Goal: Task Accomplishment & Management: Manage account settings

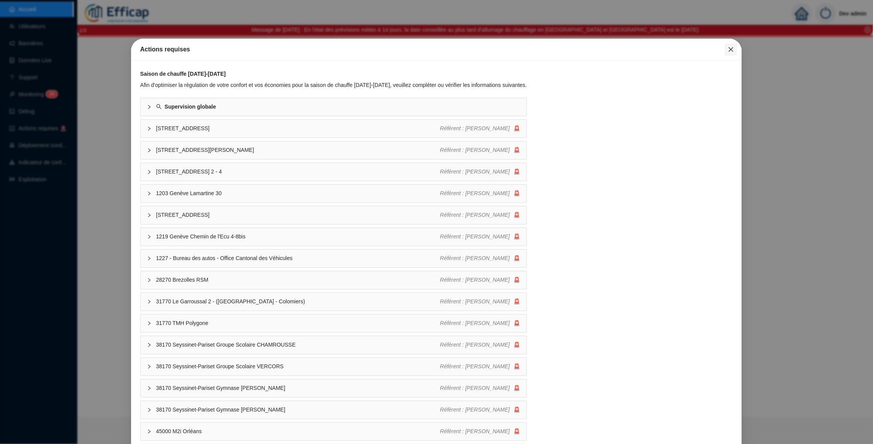
click at [730, 48] on icon "close" at bounding box center [731, 49] width 5 height 5
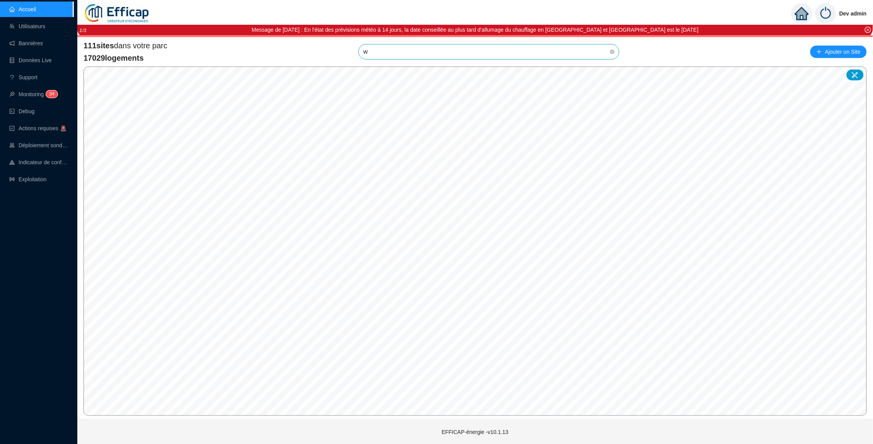
click at [378, 51] on input "w" at bounding box center [485, 51] width 244 height 15
type input "w"
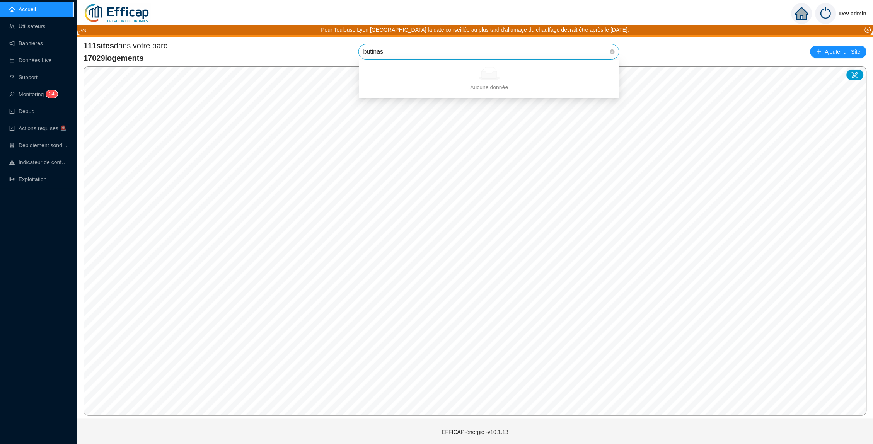
click at [566, 47] on input "butinas" at bounding box center [485, 51] width 244 height 15
click at [563, 48] on input "butinas" at bounding box center [485, 51] width 244 height 15
type input "buti"
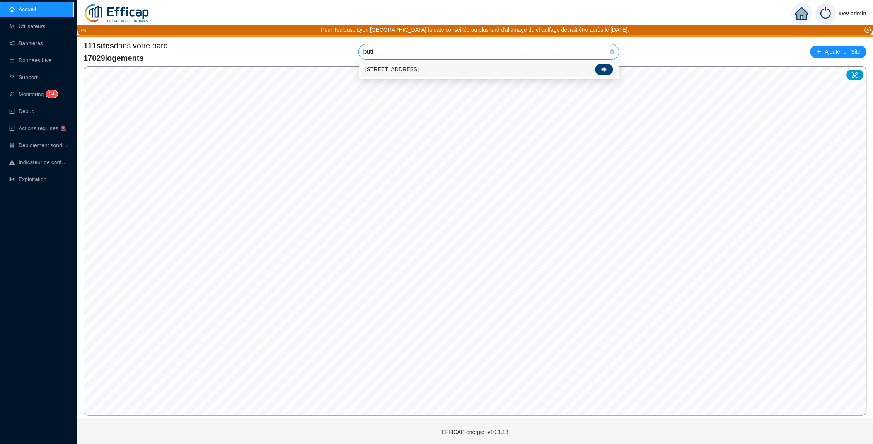
click at [609, 72] on div at bounding box center [604, 70] width 18 height 12
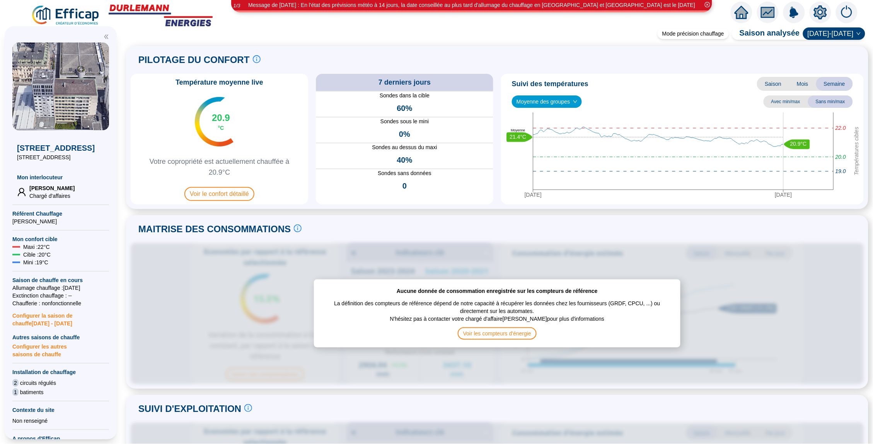
click at [710, 3] on icon "close-circle" at bounding box center [707, 4] width 5 height 5
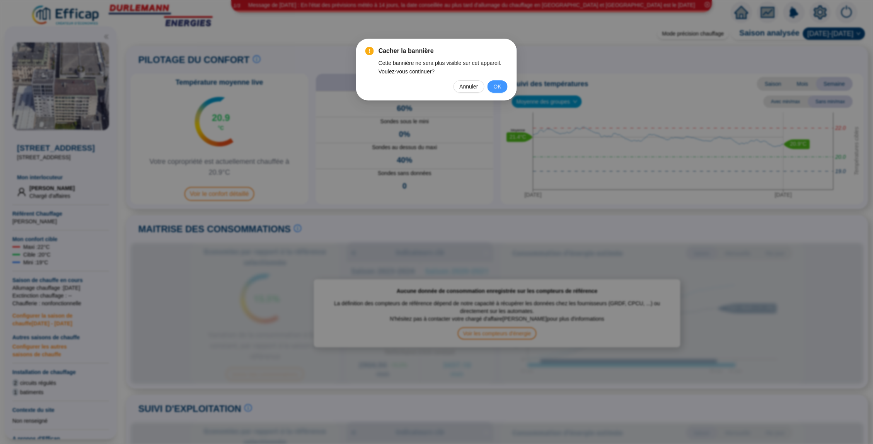
click at [499, 84] on span "OK" at bounding box center [498, 86] width 8 height 9
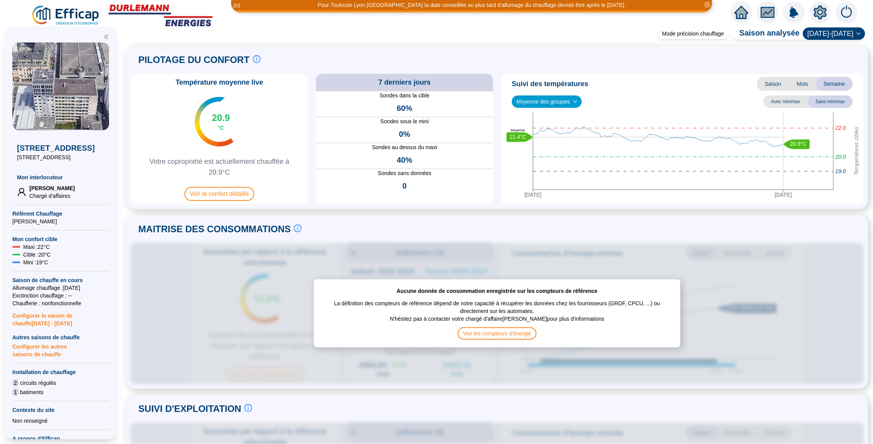
click at [707, 3] on icon "close-circle" at bounding box center [707, 4] width 5 height 5
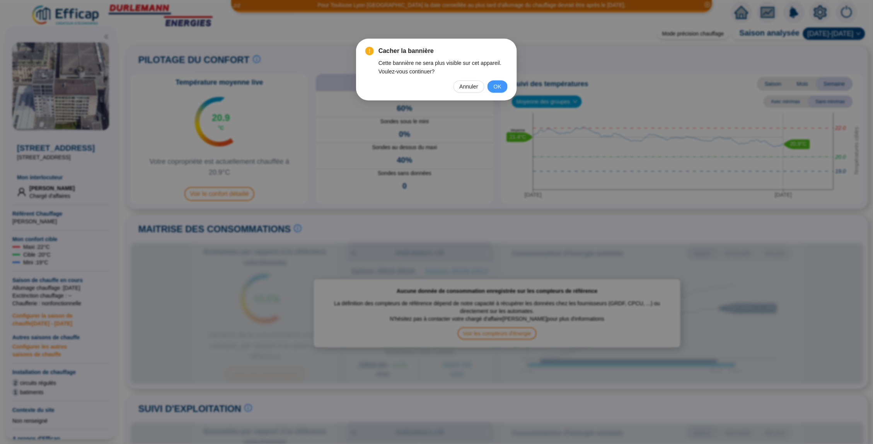
click at [500, 85] on span "OK" at bounding box center [498, 86] width 8 height 9
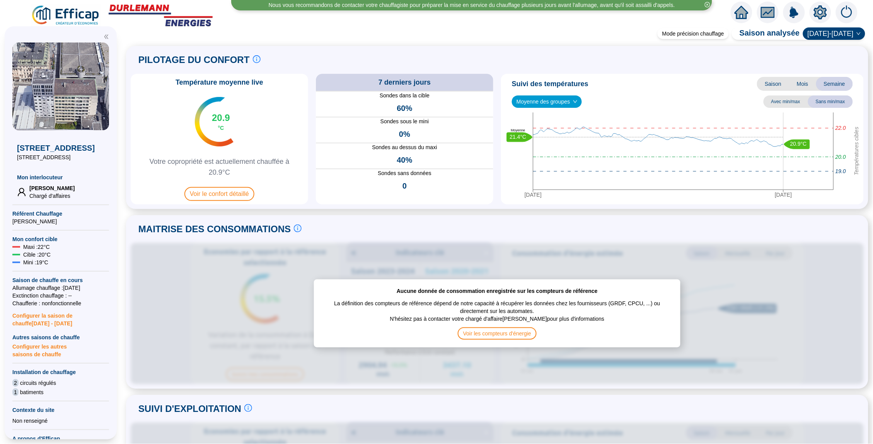
click at [707, 6] on icon "close-circle" at bounding box center [707, 4] width 5 height 5
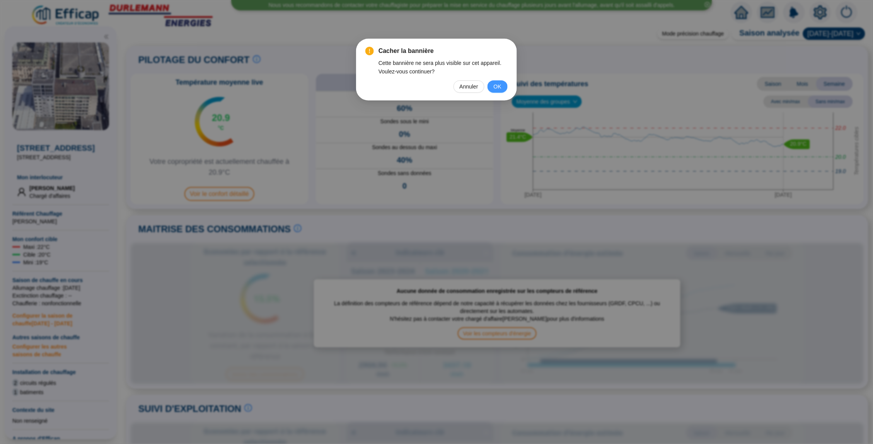
click at [496, 84] on span "OK" at bounding box center [498, 86] width 8 height 9
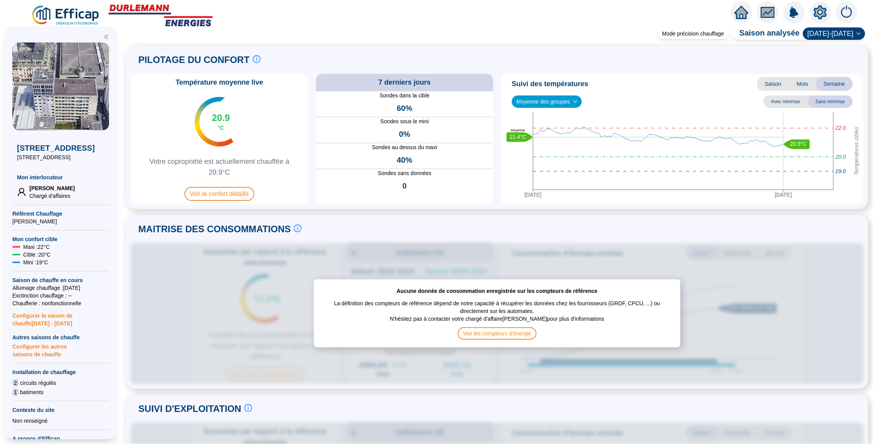
click at [738, 11] on icon "home" at bounding box center [741, 12] width 14 height 11
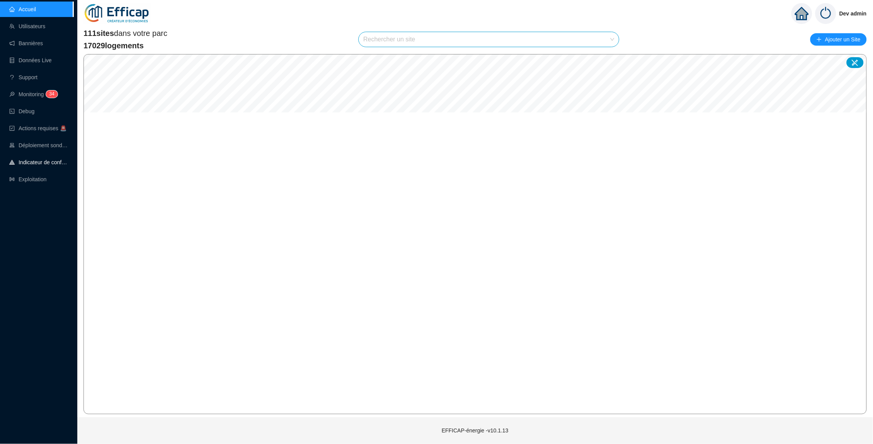
click at [34, 165] on link "Indicateur de confort" at bounding box center [38, 162] width 59 height 6
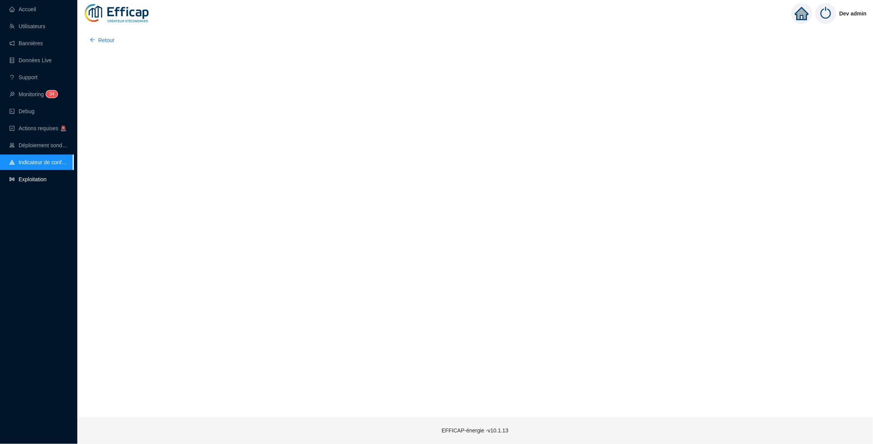
click at [35, 182] on link "Exploitation" at bounding box center [27, 179] width 37 height 6
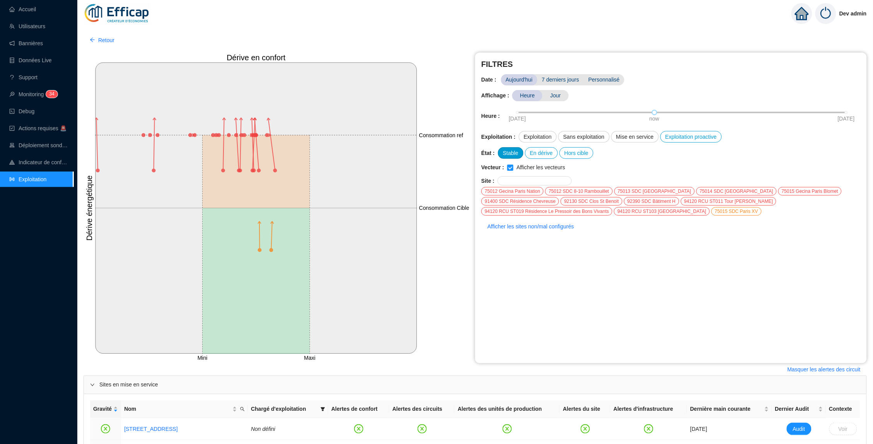
click at [517, 152] on div "Stable" at bounding box center [511, 153] width 26 height 12
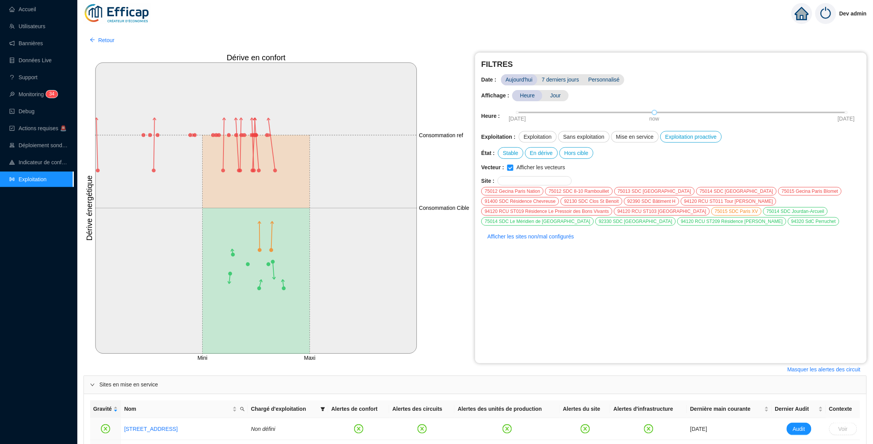
click at [534, 222] on div "75014 SDC Le Méridien de [GEOGRAPHIC_DATA]" at bounding box center [537, 221] width 112 height 9
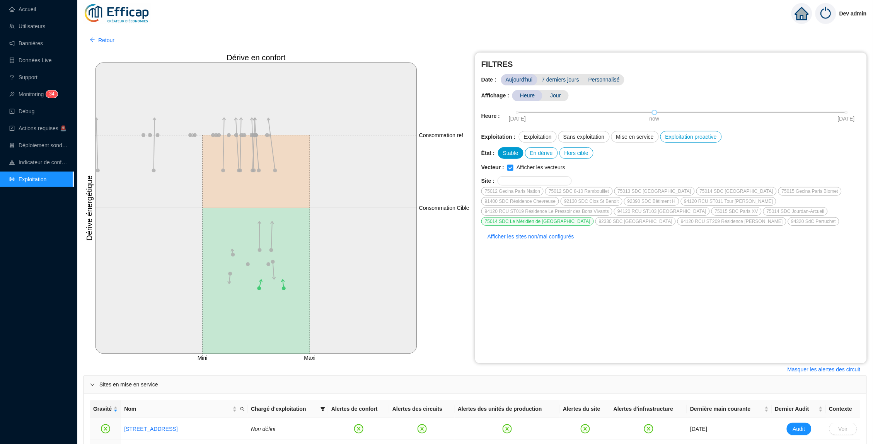
click at [515, 154] on div "Stable" at bounding box center [511, 153] width 26 height 12
click at [521, 147] on div "Stable" at bounding box center [511, 153] width 26 height 12
click at [523, 221] on div "75014 SDC Le Méridien de [GEOGRAPHIC_DATA]" at bounding box center [537, 221] width 112 height 9
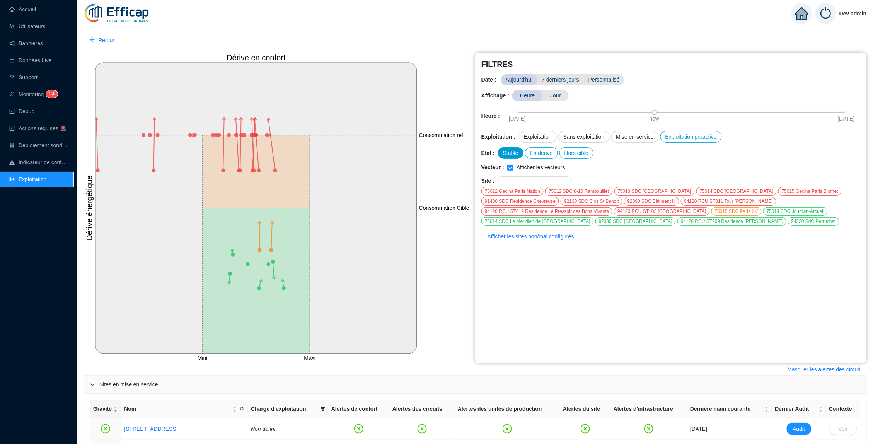
click at [504, 148] on div "Stable" at bounding box center [511, 153] width 26 height 12
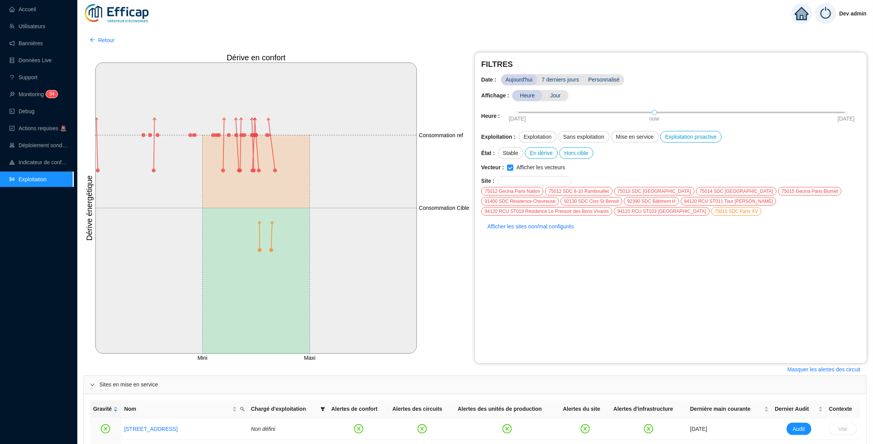
click at [257, 250] on icon at bounding box center [256, 281] width 107 height 146
drag, startPoint x: 88, startPoint y: 225, endPoint x: 88, endPoint y: 204, distance: 20.5
click at [88, 204] on tspan "Dérive énergétique" at bounding box center [89, 207] width 9 height 65
click at [88, 194] on tspan "Dérive énergétique" at bounding box center [89, 207] width 9 height 65
drag, startPoint x: 88, startPoint y: 238, endPoint x: 88, endPoint y: 189, distance: 49.5
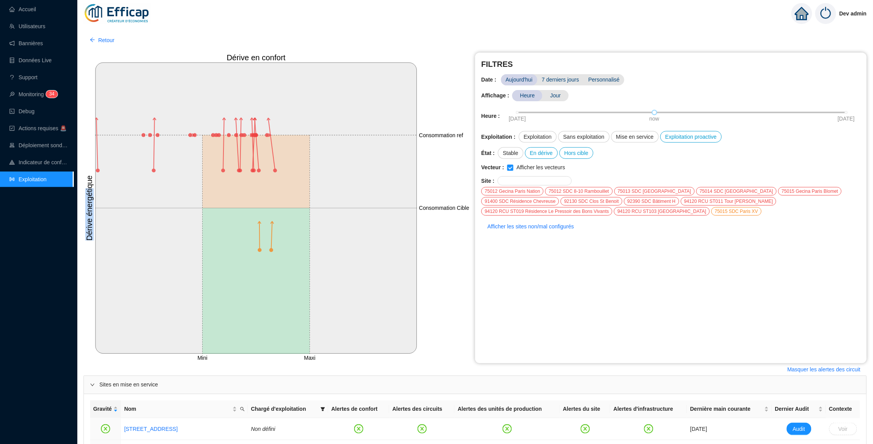
click at [88, 189] on tspan "Dérive énergétique" at bounding box center [89, 207] width 9 height 65
click at [87, 199] on tspan "Dérive énergétique" at bounding box center [89, 207] width 9 height 65
drag, startPoint x: 87, startPoint y: 189, endPoint x: 87, endPoint y: 228, distance: 39.0
click at [87, 227] on tspan "Dérive énergétique" at bounding box center [89, 207] width 9 height 65
click at [87, 228] on tspan "Dérive énergétique" at bounding box center [89, 207] width 9 height 65
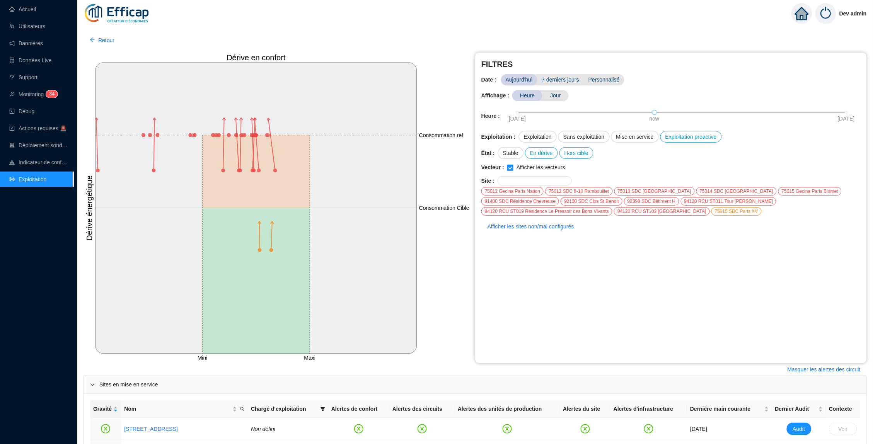
click at [542, 197] on div "91400 SDC Résidence Chevreuse" at bounding box center [520, 201] width 78 height 9
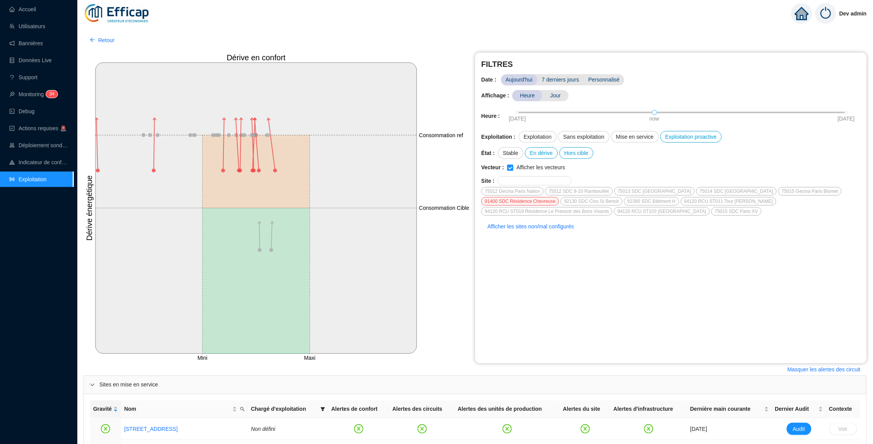
click at [540, 197] on div "91400 SDC Résidence Chevreuse" at bounding box center [520, 201] width 78 height 9
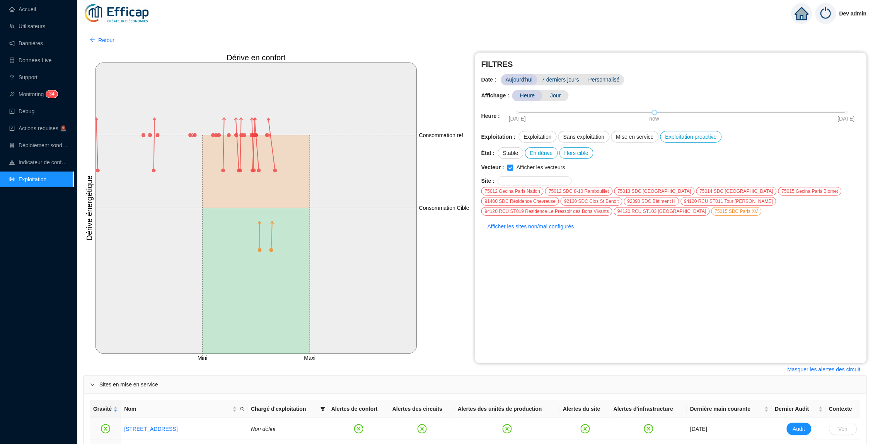
click at [587, 193] on div "75012 SDC 8-10 Rambouillet" at bounding box center [578, 191] width 67 height 9
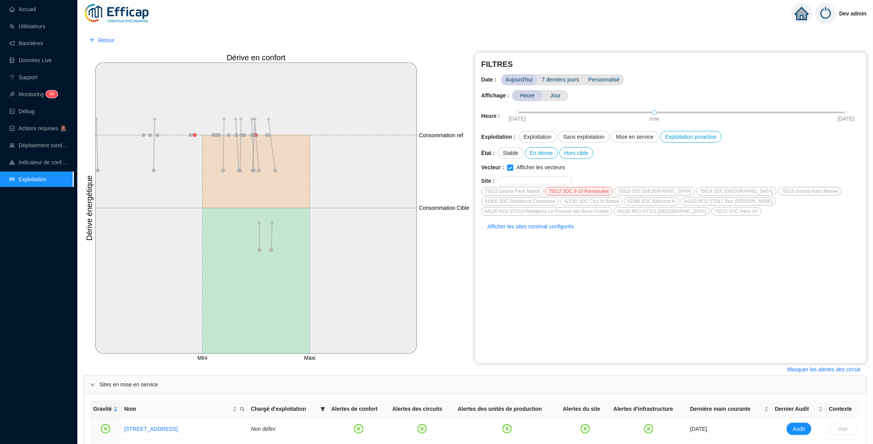
click at [589, 191] on div "75012 SDC 8-10 Rambouillet" at bounding box center [578, 191] width 67 height 9
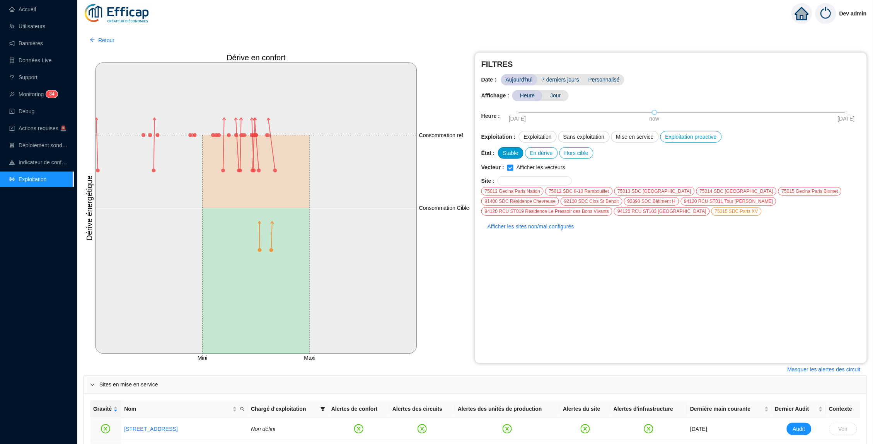
click at [514, 147] on div "Stable" at bounding box center [511, 153] width 26 height 12
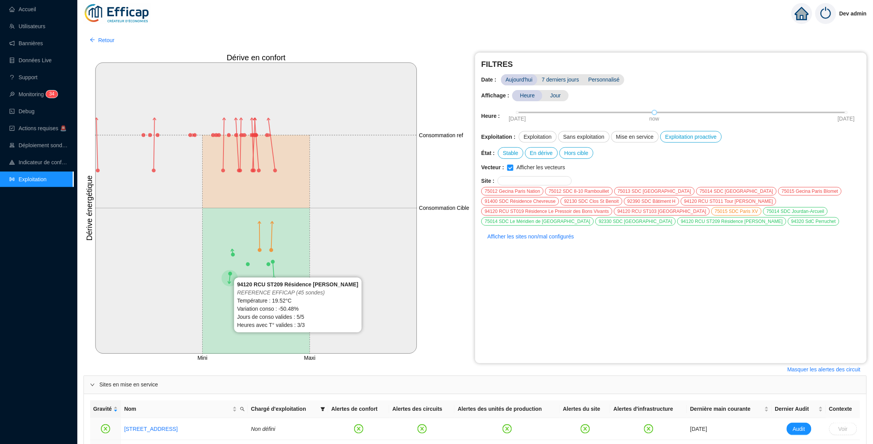
click at [230, 274] on line at bounding box center [229, 279] width 1 height 10
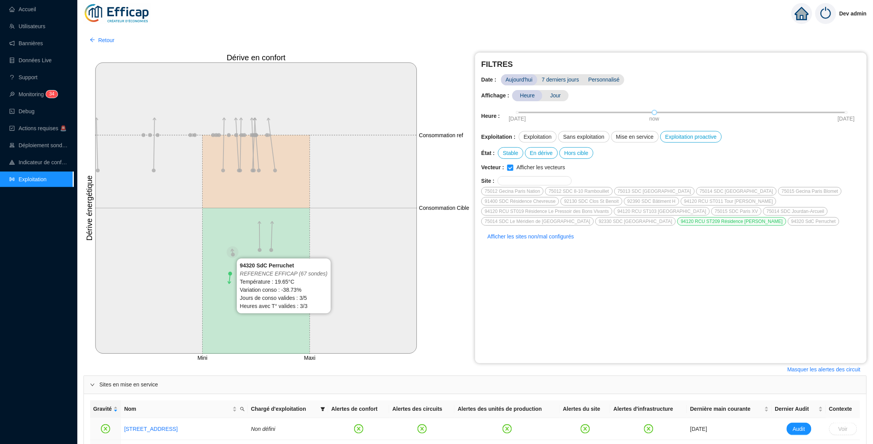
click at [233, 255] on circle at bounding box center [233, 254] width 4 height 4
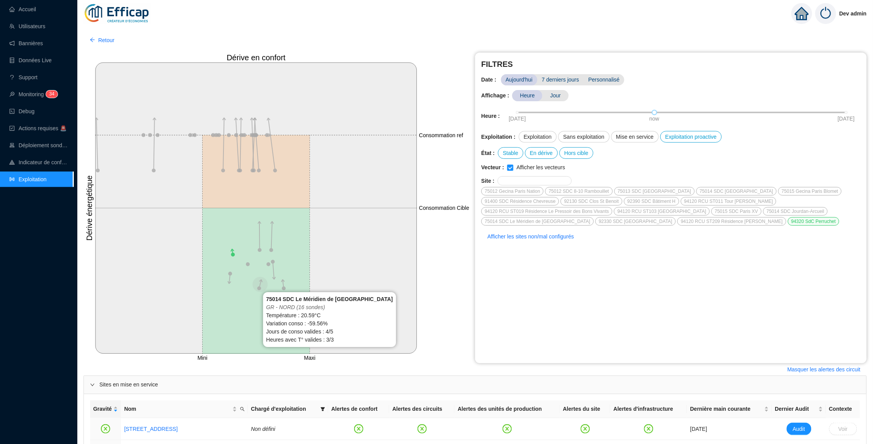
click at [258, 289] on circle at bounding box center [259, 288] width 5 height 5
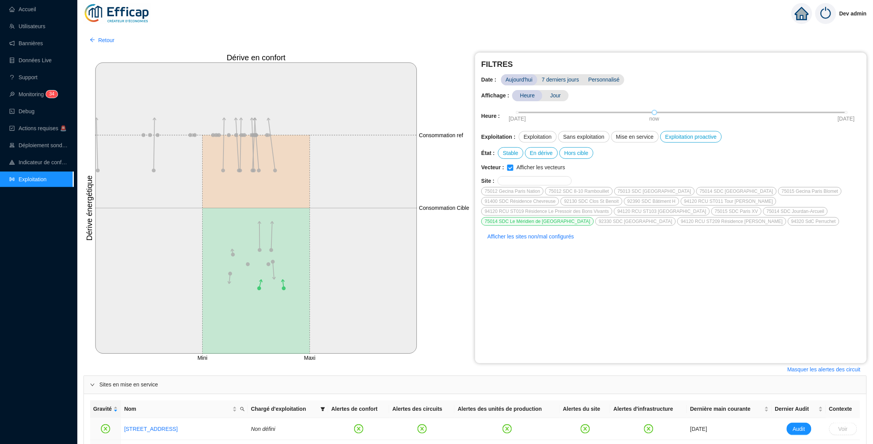
click at [513, 217] on div "75014 SDC Le Méridien de [GEOGRAPHIC_DATA]" at bounding box center [537, 221] width 112 height 9
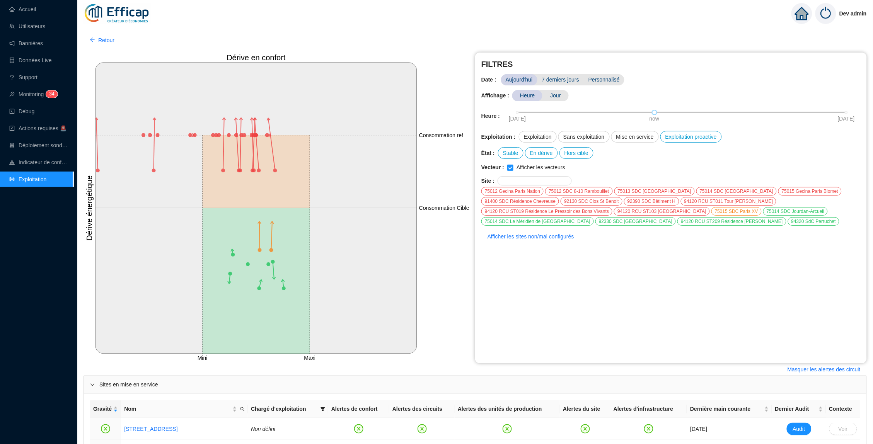
click at [569, 75] on span "7 derniers jours" at bounding box center [560, 79] width 47 height 11
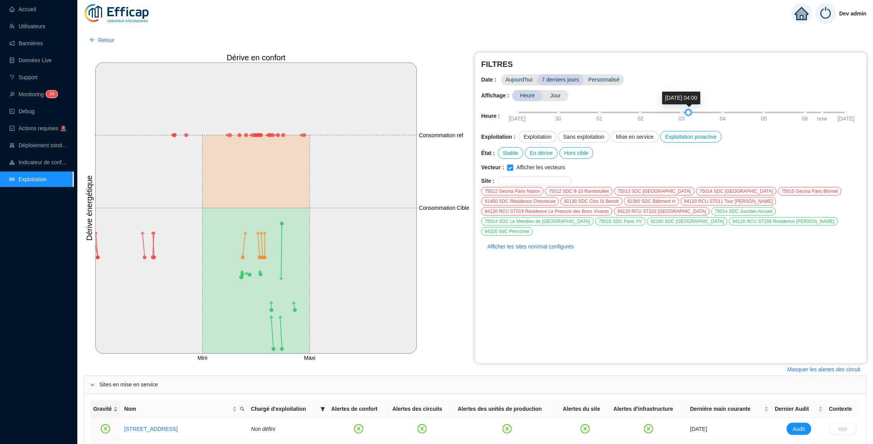
drag, startPoint x: 825, startPoint y: 111, endPoint x: 691, endPoint y: 114, distance: 134.1
click at [690, 114] on div at bounding box center [688, 113] width 4 height 4
click at [545, 198] on div "91400 SDC Résidence Chevreuse" at bounding box center [520, 201] width 78 height 9
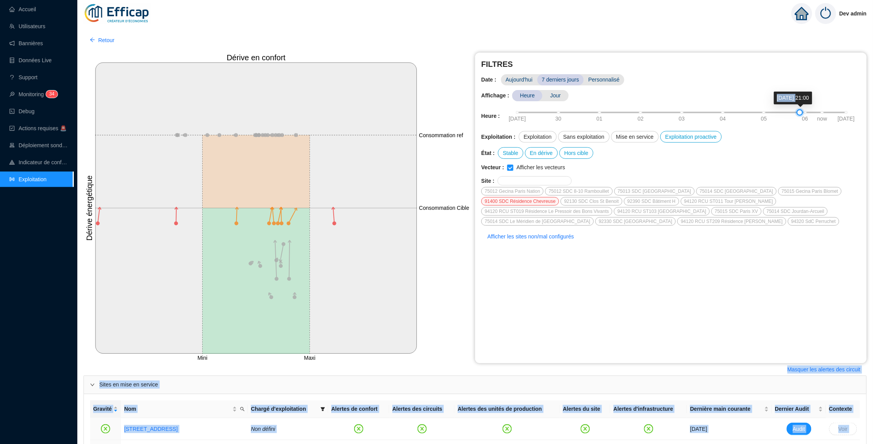
drag, startPoint x: 687, startPoint y: 110, endPoint x: 799, endPoint y: 97, distance: 113.2
click at [799, 97] on body "Accueil Utilisateurs Bannières Données Live Support Monitoring 3 4 Debug Action…" at bounding box center [436, 222] width 873 height 444
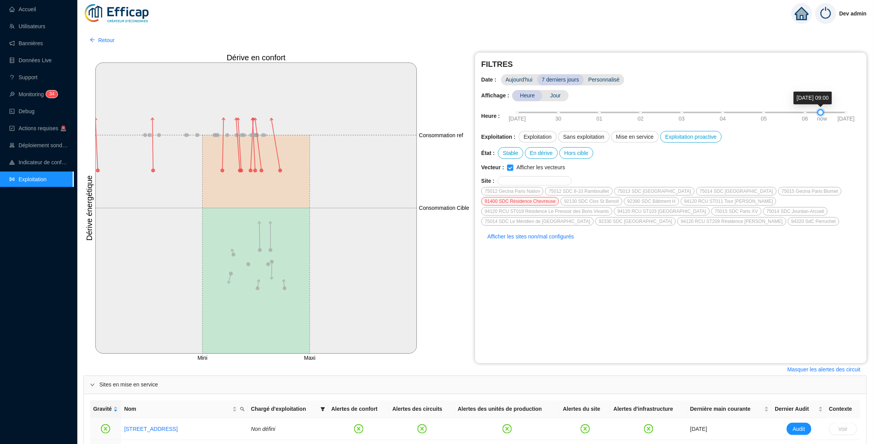
drag, startPoint x: 799, startPoint y: 111, endPoint x: 820, endPoint y: 109, distance: 21.3
click at [820, 111] on div at bounding box center [821, 113] width 4 height 4
drag, startPoint x: 822, startPoint y: 114, endPoint x: 777, endPoint y: 110, distance: 45.8
click at [776, 110] on div "[DATE] 30 01 02 03 04 05 06 now [DATE]" at bounding box center [681, 112] width 329 height 5
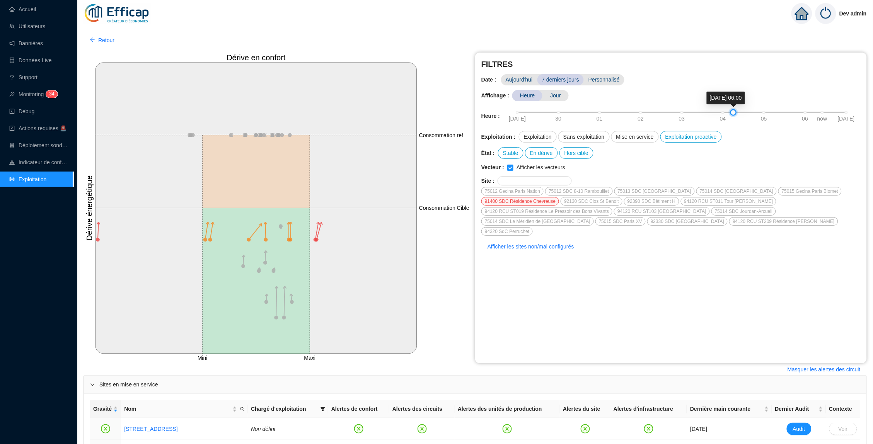
drag, startPoint x: 821, startPoint y: 112, endPoint x: 734, endPoint y: 135, distance: 89.6
click at [734, 135] on div "FILTRES Date : [DATE] 7 derniers jours Personnalisé Affichage : Heure Jour Heur…" at bounding box center [671, 208] width 392 height 311
click at [34, 11] on link "Accueil" at bounding box center [22, 9] width 27 height 6
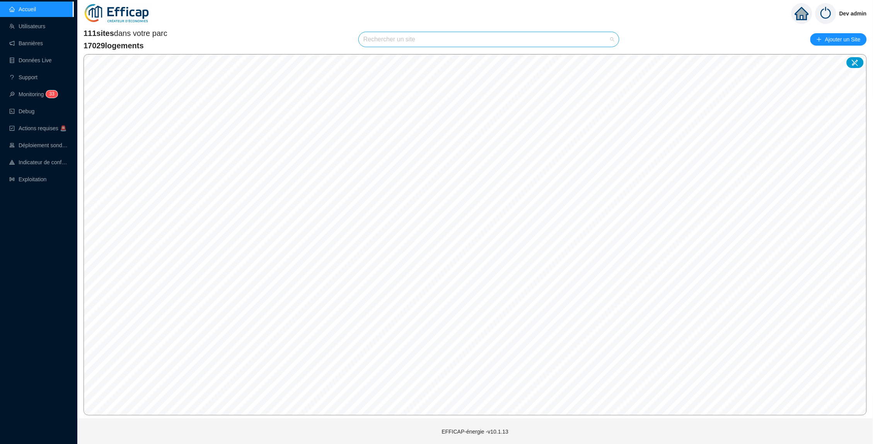
click at [409, 42] on input "search" at bounding box center [485, 39] width 244 height 15
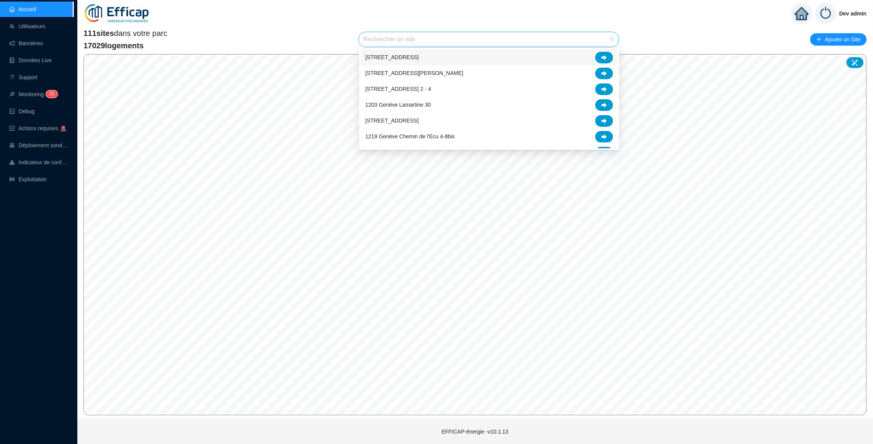
click at [327, 23] on div "Dev admin" at bounding box center [474, 13] width 795 height 27
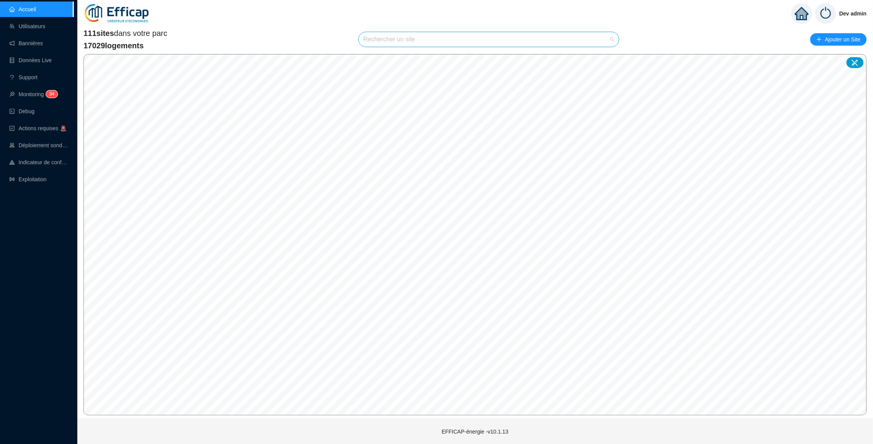
click at [421, 34] on input "search" at bounding box center [485, 39] width 244 height 15
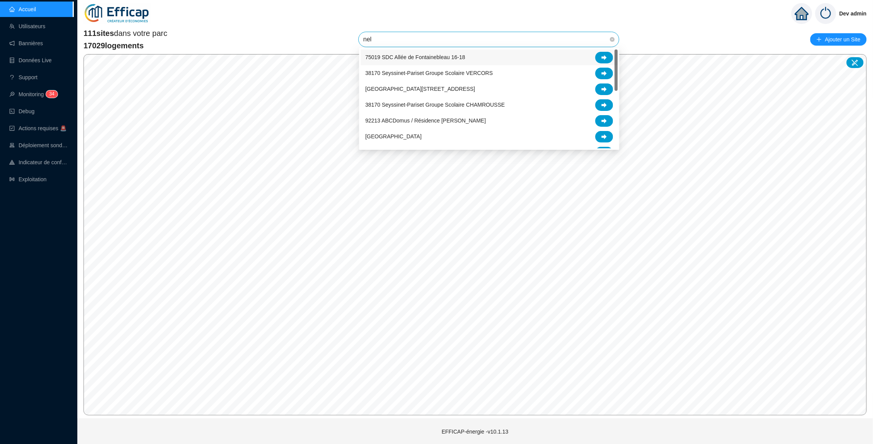
type input "nela"
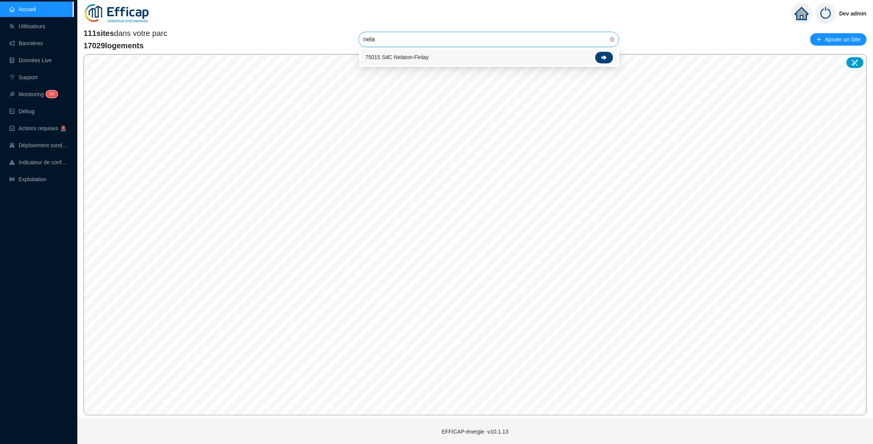
click at [602, 52] on div at bounding box center [604, 58] width 18 height 12
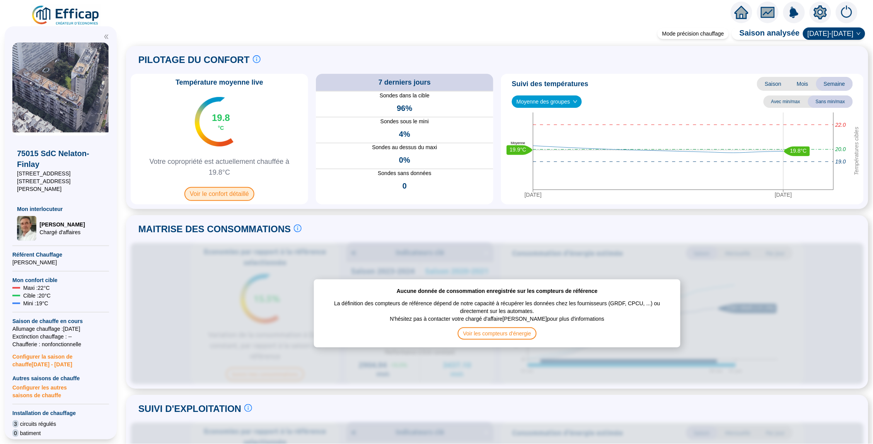
click at [244, 195] on span "Voir le confort détaillé" at bounding box center [219, 194] width 70 height 14
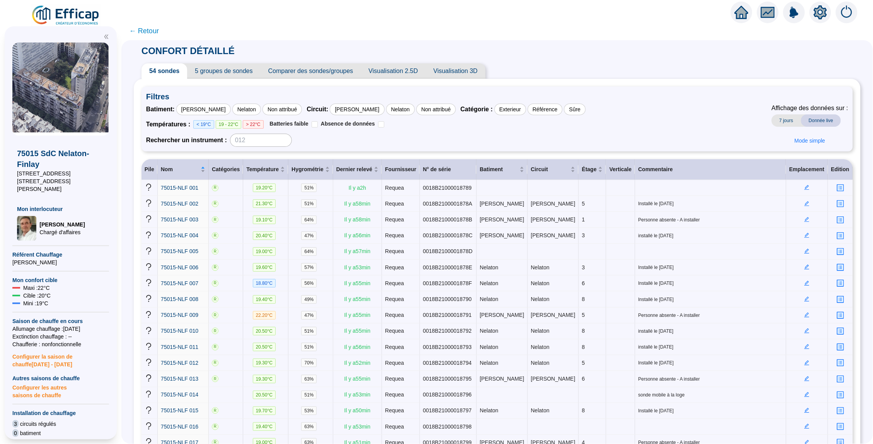
click at [728, 11] on div at bounding box center [436, 11] width 873 height 22
click at [736, 11] on icon "home" at bounding box center [741, 12] width 14 height 13
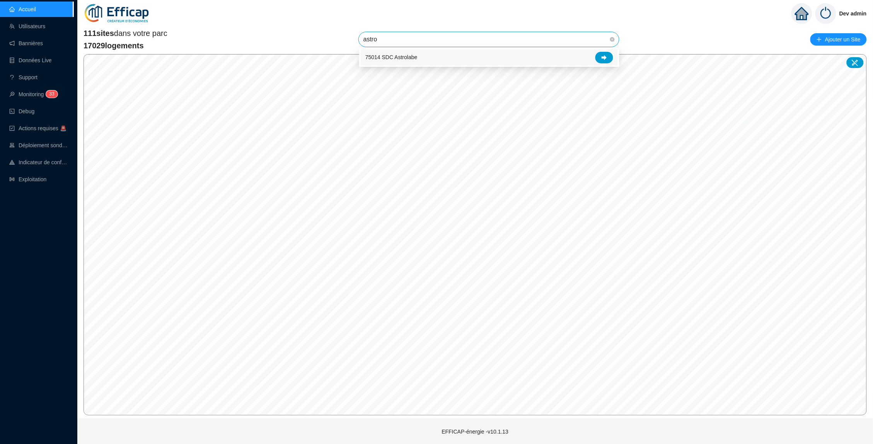
type input "astrol"
click at [600, 53] on div at bounding box center [604, 58] width 18 height 12
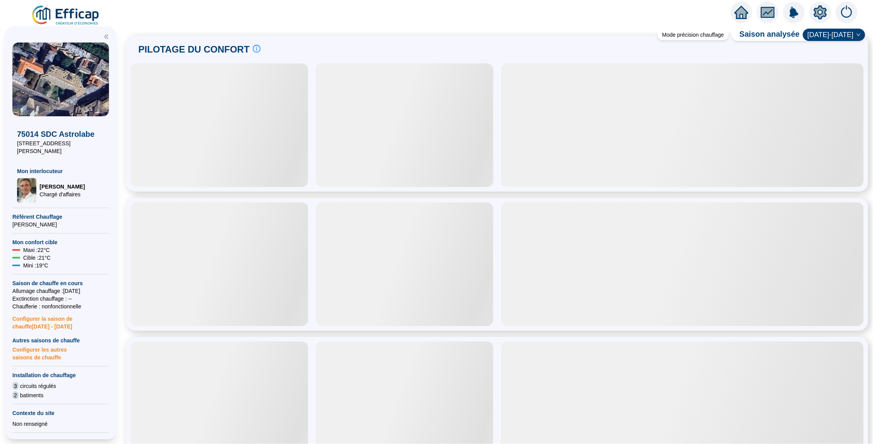
scroll to position [12, 0]
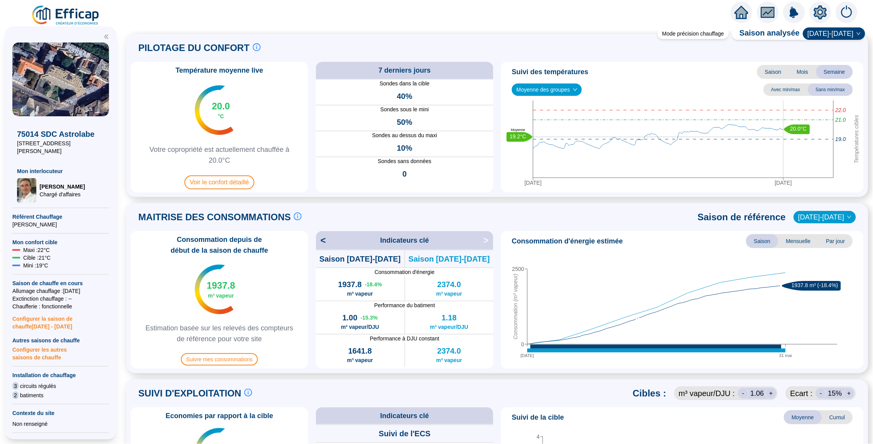
click at [746, 17] on icon "home" at bounding box center [741, 12] width 14 height 13
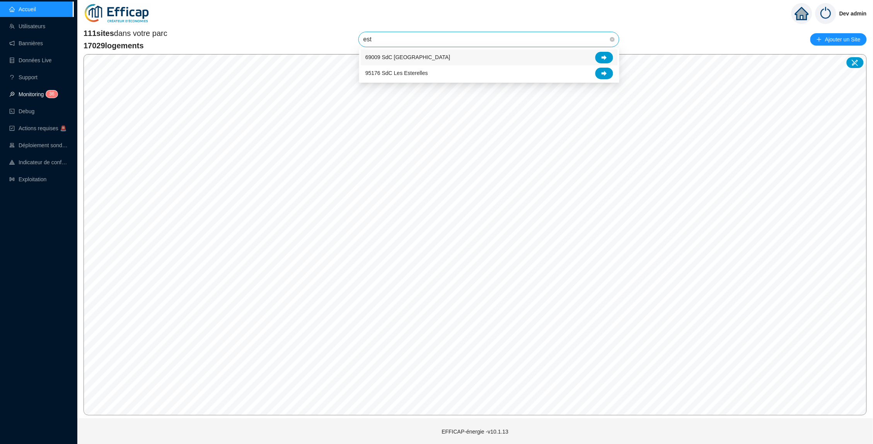
type input "est"
click at [40, 91] on link "Monitoring 3 6" at bounding box center [32, 94] width 46 height 6
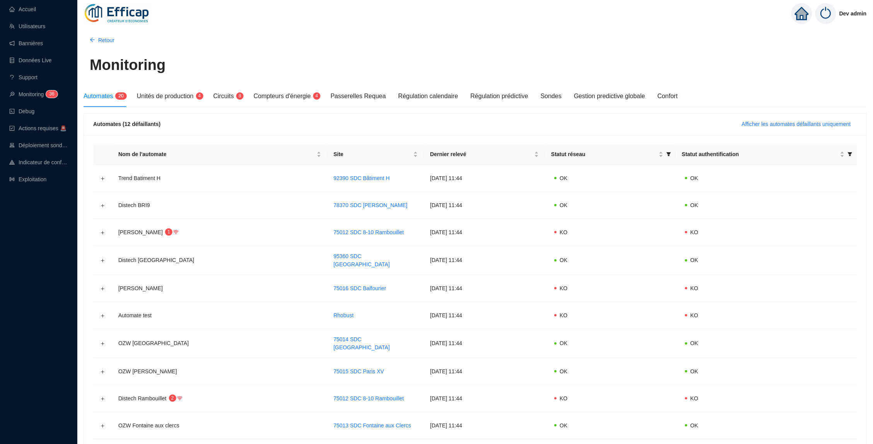
click at [787, 131] on div "Automates (12 défaillants) Afficher les automates défaillants uniquement" at bounding box center [475, 125] width 782 height 22
click at [787, 127] on span "Afficher les automates défaillants uniquement" at bounding box center [796, 124] width 109 height 8
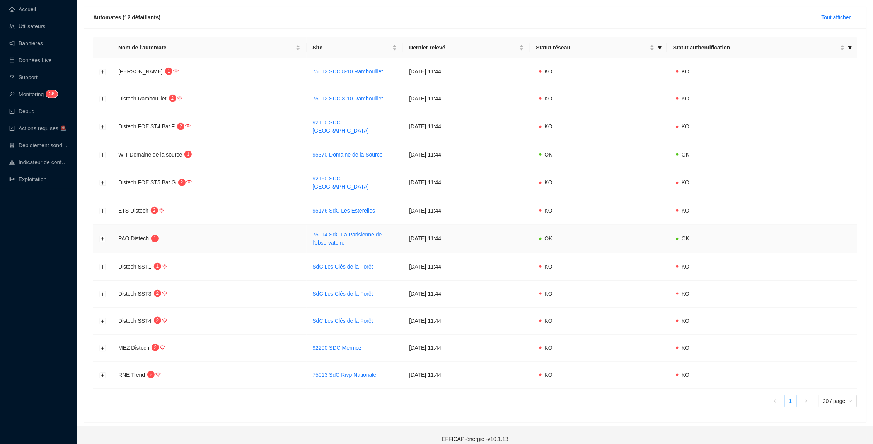
scroll to position [106, 0]
click at [104, 208] on button "Développer la ligne" at bounding box center [103, 211] width 6 height 6
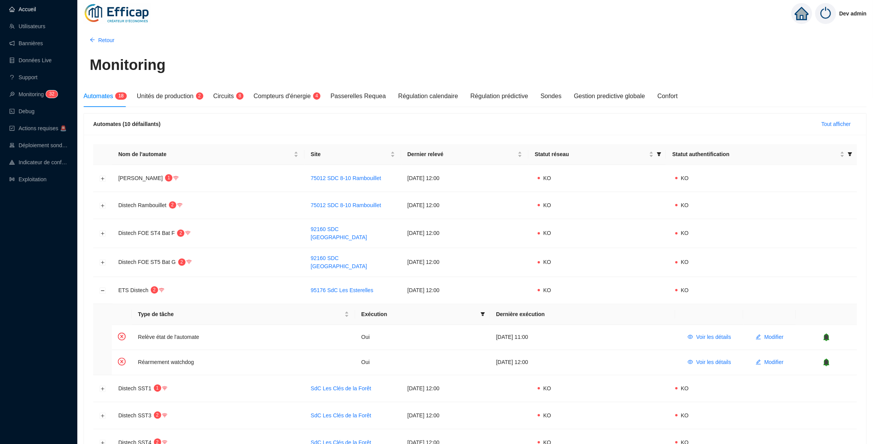
scroll to position [0, 0]
click at [32, 12] on link "Accueil" at bounding box center [22, 9] width 27 height 6
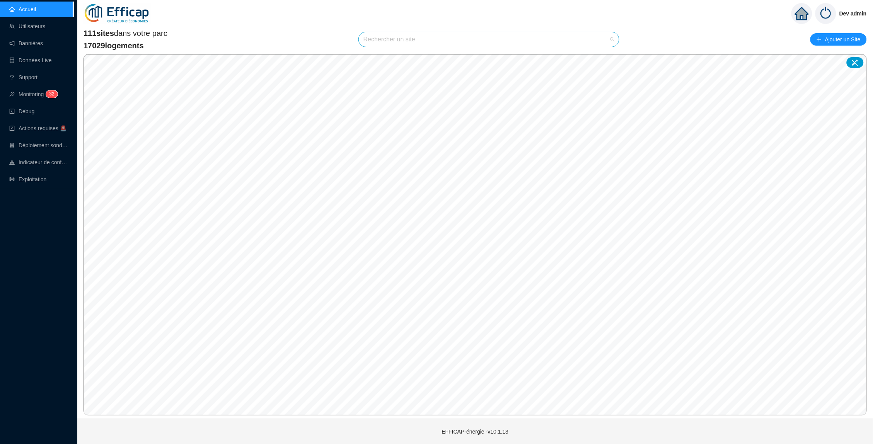
click at [385, 38] on input "search" at bounding box center [485, 39] width 244 height 15
type input "brigi"
click at [600, 55] on div at bounding box center [604, 58] width 18 height 12
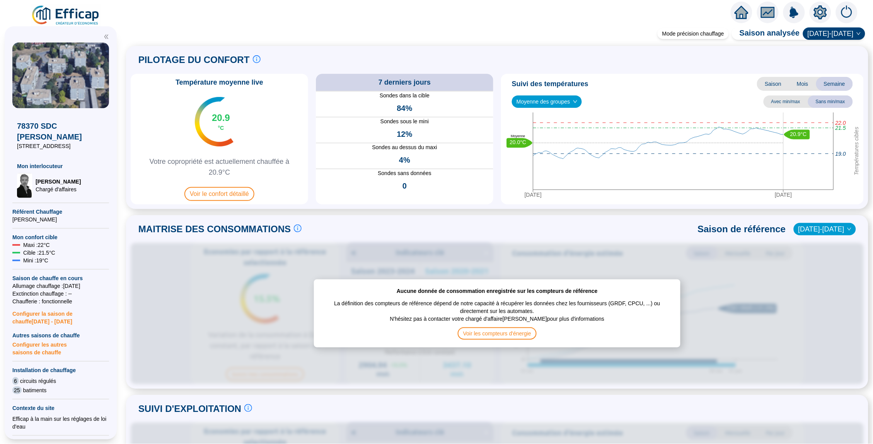
click at [736, 14] on icon "home" at bounding box center [741, 12] width 14 height 13
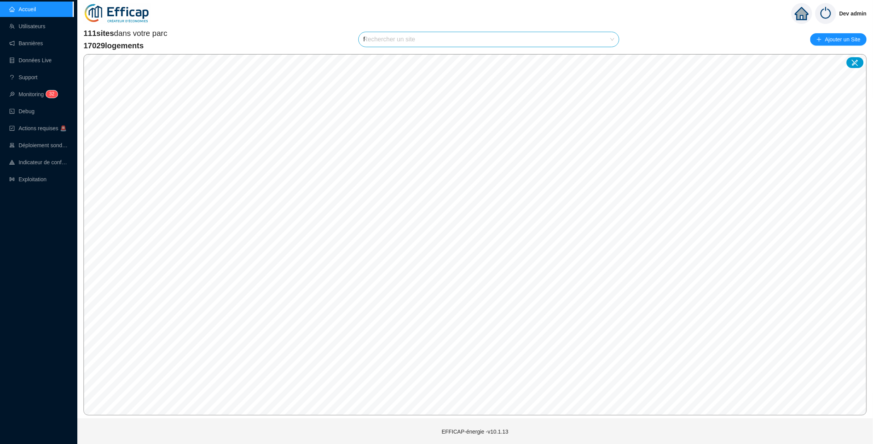
type input "fr"
type input "n"
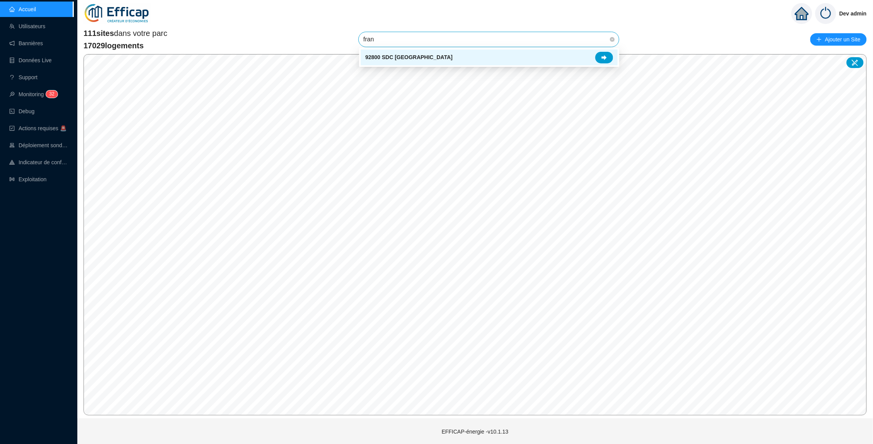
type input "franc"
click at [606, 57] on icon at bounding box center [603, 57] width 5 height 5
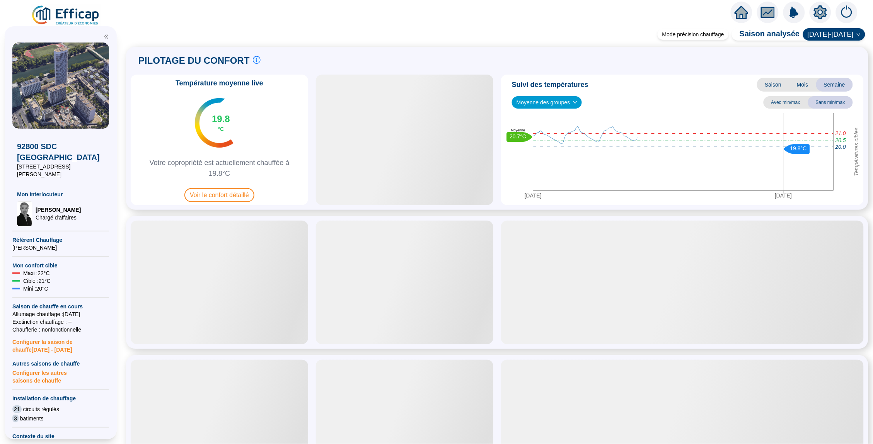
scroll to position [5, 0]
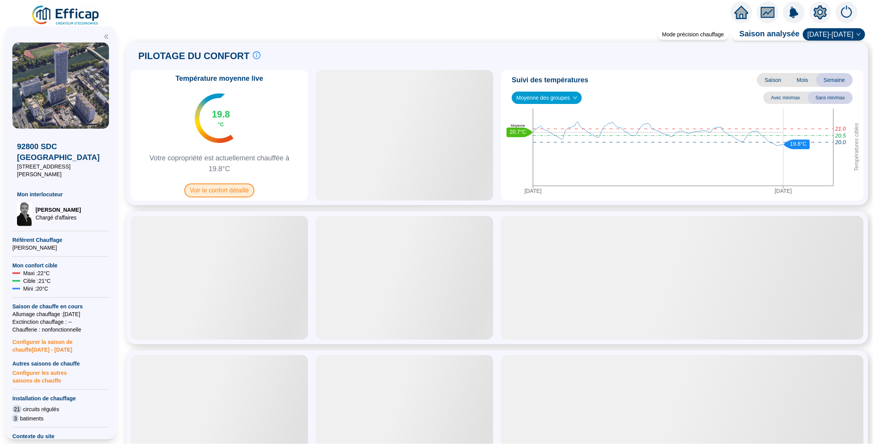
click at [236, 188] on span "Voir le confort détaillé" at bounding box center [219, 191] width 70 height 14
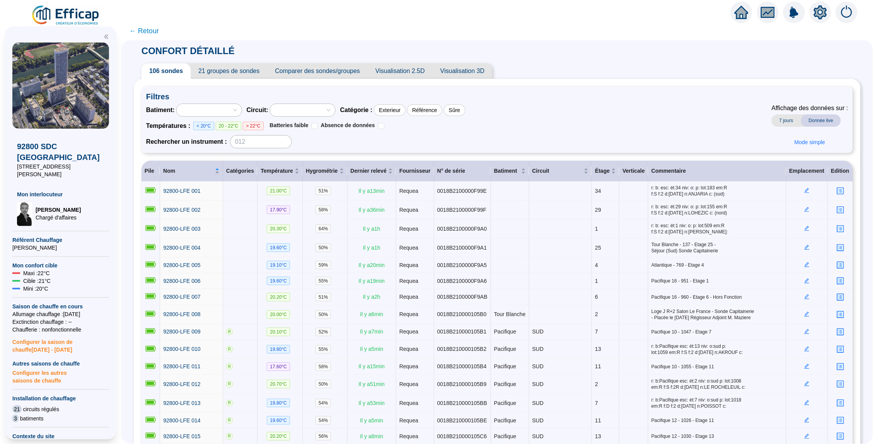
click at [215, 73] on span "21 groupes de sondes" at bounding box center [229, 70] width 77 height 15
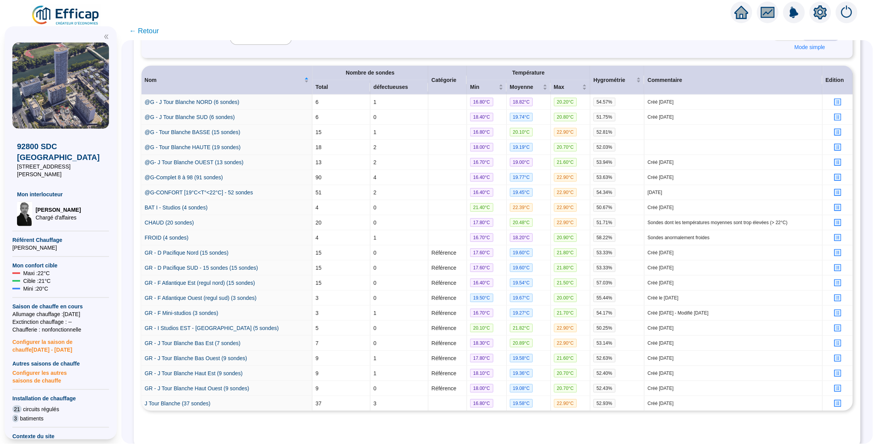
scroll to position [135, 0]
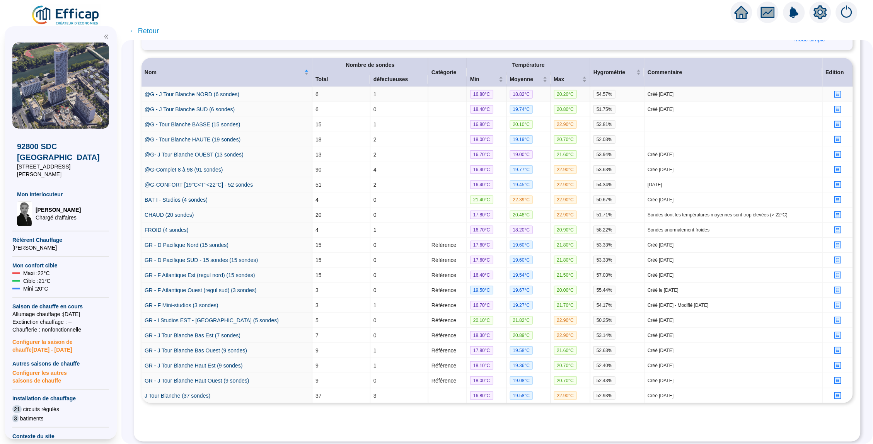
click at [838, 94] on icon "profile" at bounding box center [838, 95] width 6 height 6
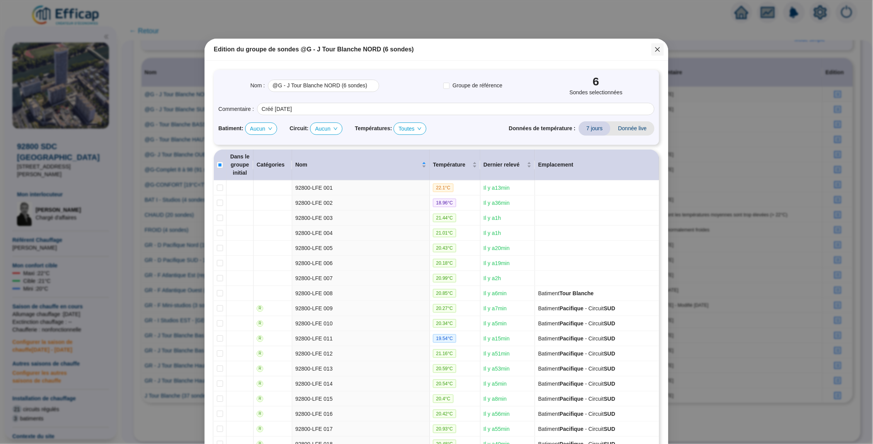
click at [657, 51] on icon "close" at bounding box center [657, 49] width 6 height 6
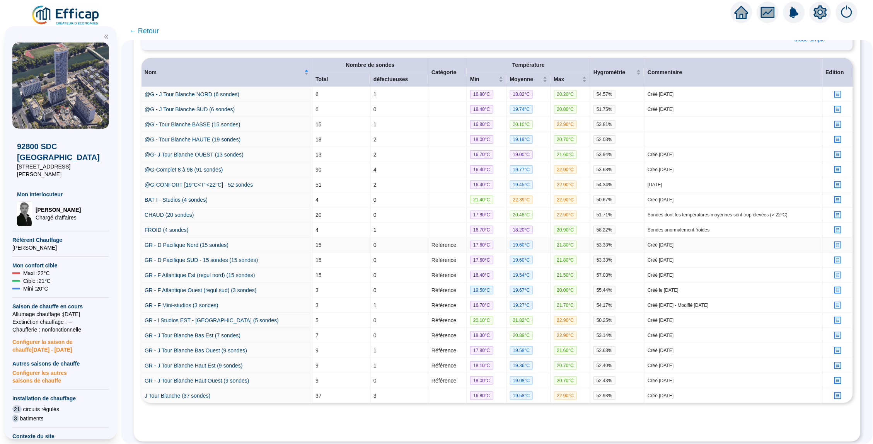
click at [838, 244] on icon "profile" at bounding box center [838, 245] width 6 height 6
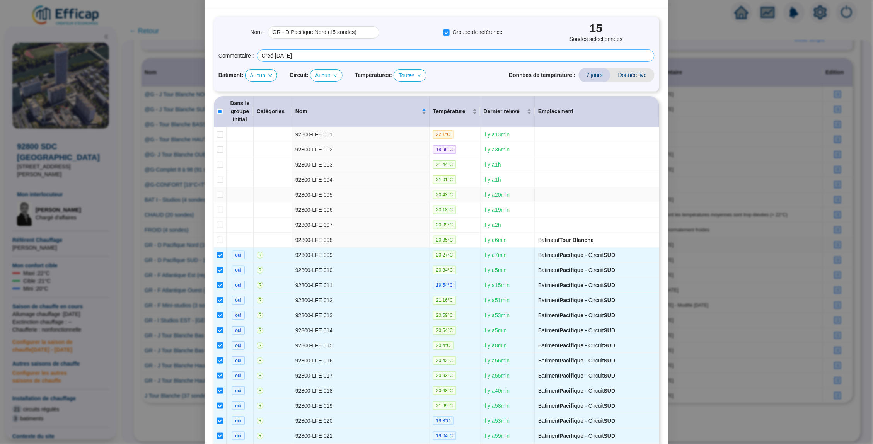
scroll to position [32, 0]
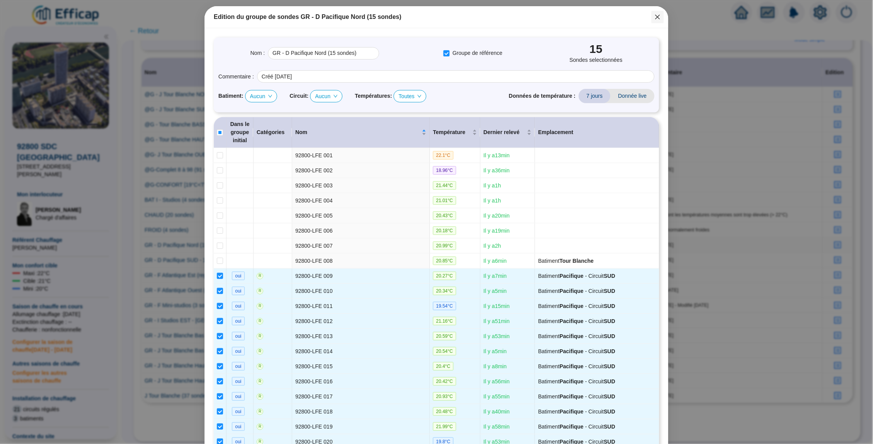
click at [658, 14] on icon "close" at bounding box center [657, 17] width 6 height 6
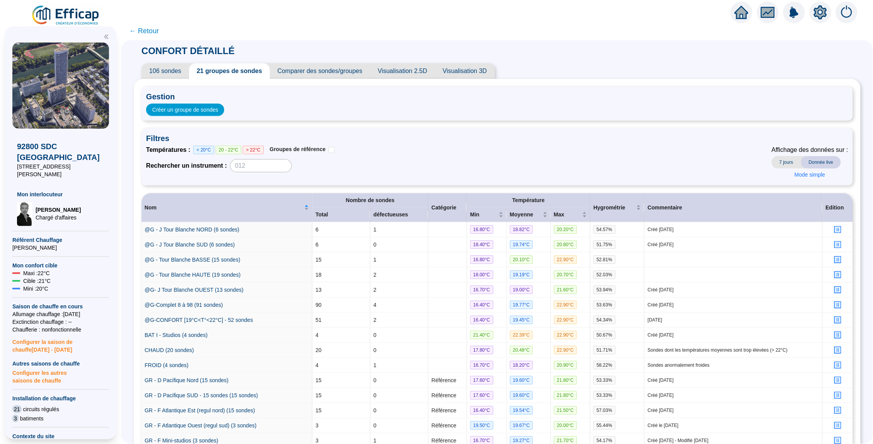
scroll to position [0, 0]
click at [162, 69] on span "106 sondes" at bounding box center [165, 70] width 48 height 15
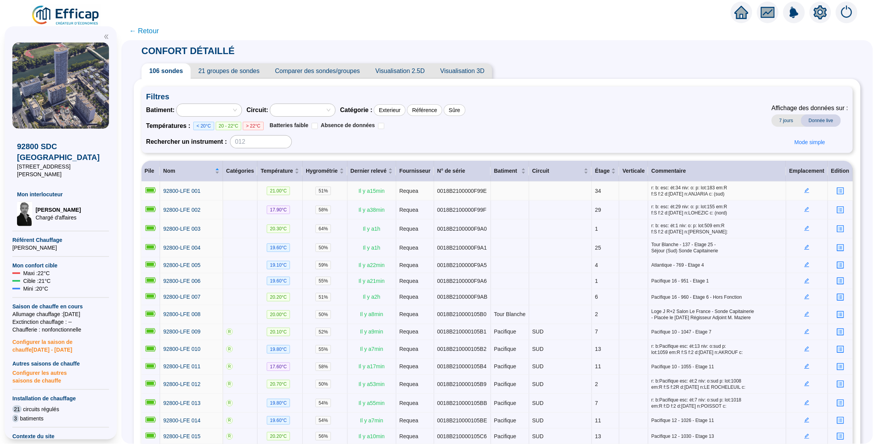
click at [807, 191] on icon "edit" at bounding box center [806, 190] width 5 height 5
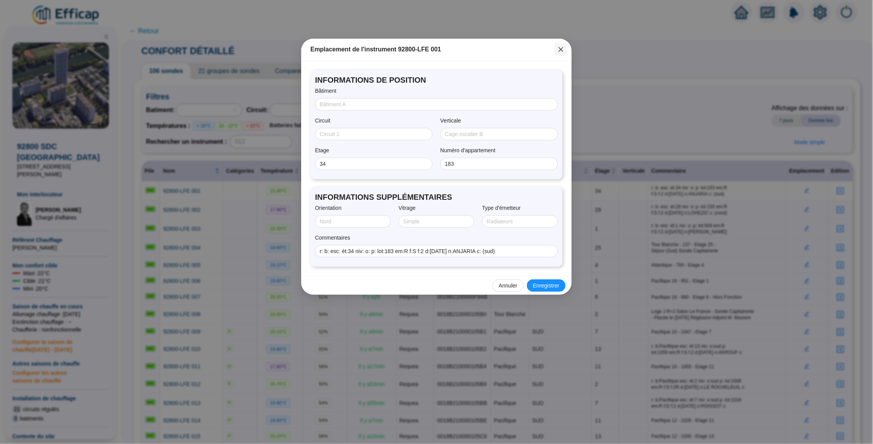
click at [562, 48] on icon "close" at bounding box center [561, 49] width 5 height 5
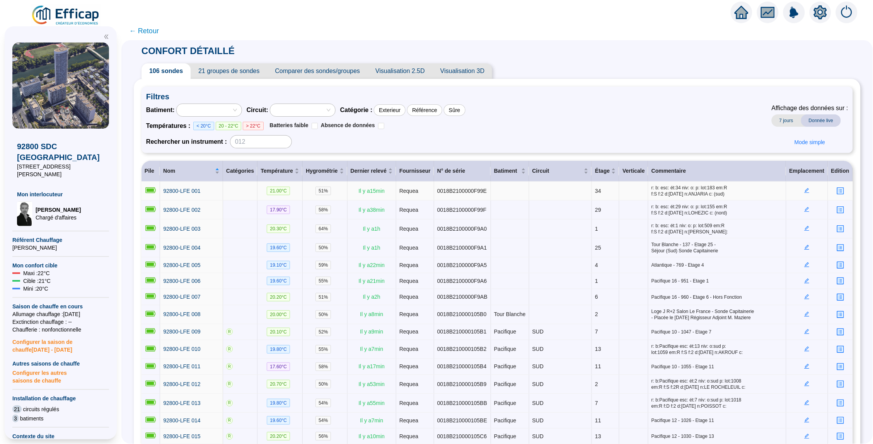
click at [809, 190] on td at bounding box center [807, 191] width 42 height 19
click at [802, 190] on td at bounding box center [807, 191] width 42 height 19
click at [807, 187] on td at bounding box center [807, 191] width 42 height 19
click at [807, 189] on icon "edit" at bounding box center [806, 190] width 5 height 5
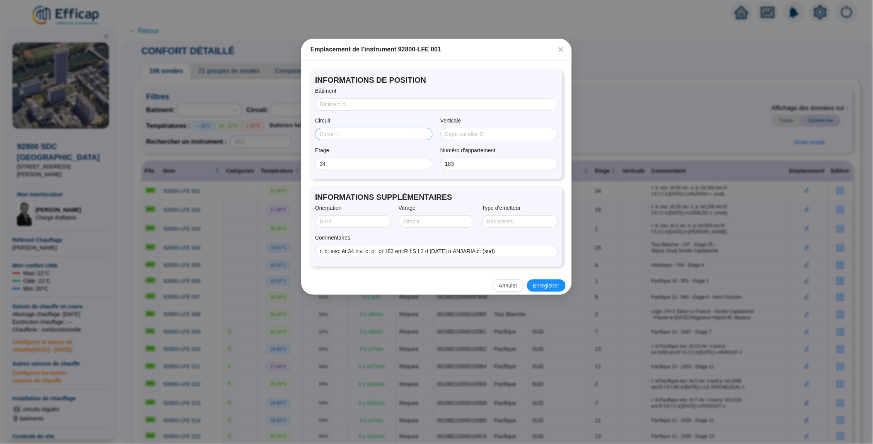
click at [348, 128] on span at bounding box center [374, 134] width 118 height 12
click at [367, 104] on input "Bâtiment" at bounding box center [436, 104] width 232 height 8
click at [351, 130] on input "Circuit" at bounding box center [373, 134] width 107 height 8
click at [482, 130] on input "Verticale" at bounding box center [498, 134] width 107 height 8
click at [563, 45] on button "Close" at bounding box center [561, 49] width 12 height 12
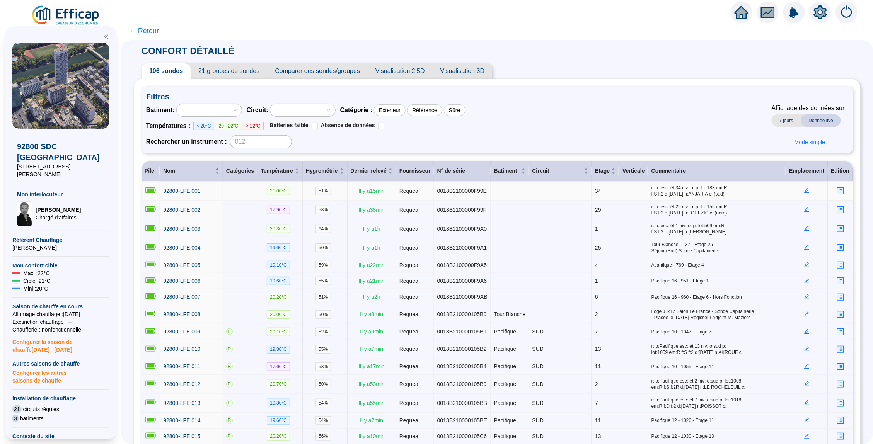
click at [818, 14] on icon "setting" at bounding box center [820, 12] width 13 height 12
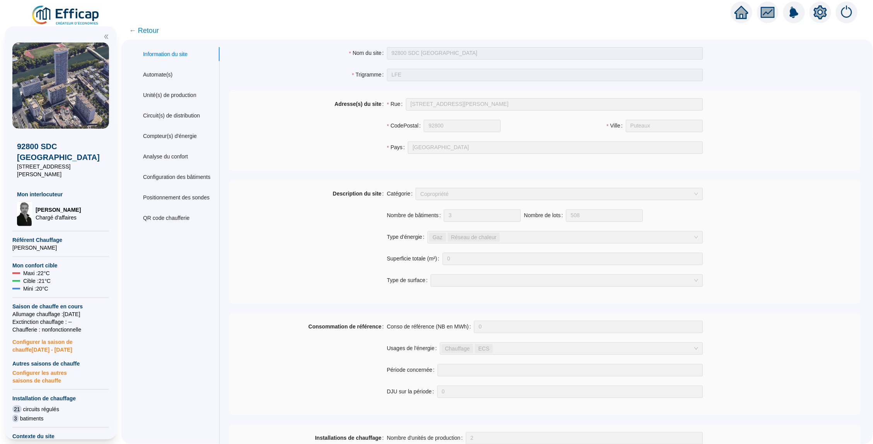
click at [146, 29] on span "← Retour" at bounding box center [144, 30] width 30 height 11
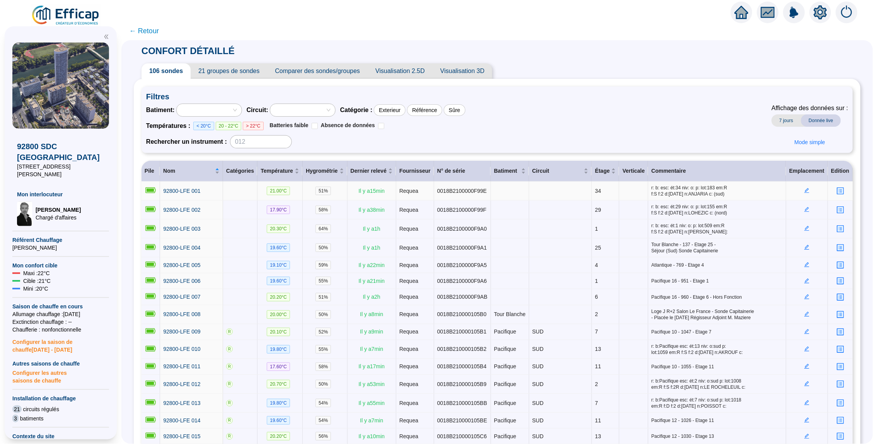
click at [806, 189] on icon "edit" at bounding box center [806, 190] width 5 height 5
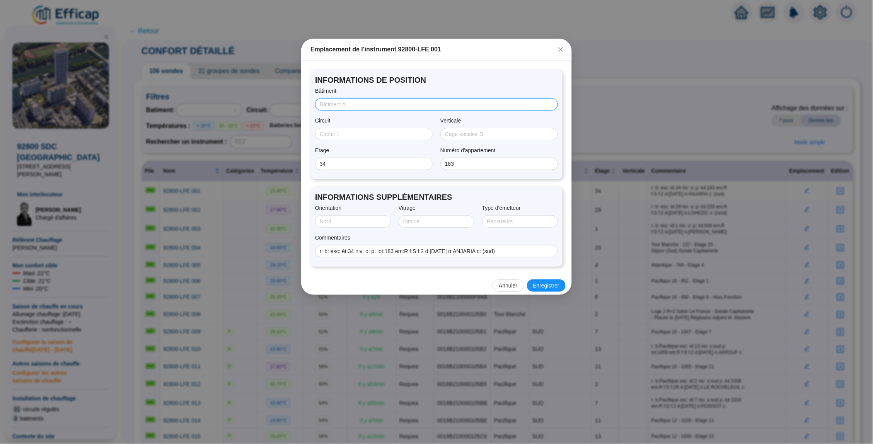
click at [364, 105] on input "Bâtiment" at bounding box center [436, 104] width 232 height 8
click at [356, 132] on input "Circuit" at bounding box center [373, 134] width 107 height 8
click at [481, 135] on input "Verticale" at bounding box center [498, 134] width 107 height 8
click at [371, 133] on input "Circuit" at bounding box center [373, 134] width 107 height 8
click at [412, 187] on div "INFORMATIONS SUPPLÉMENTAIRES Orientation Vitrage Type d'émetteur Commentaires r…" at bounding box center [436, 227] width 252 height 80
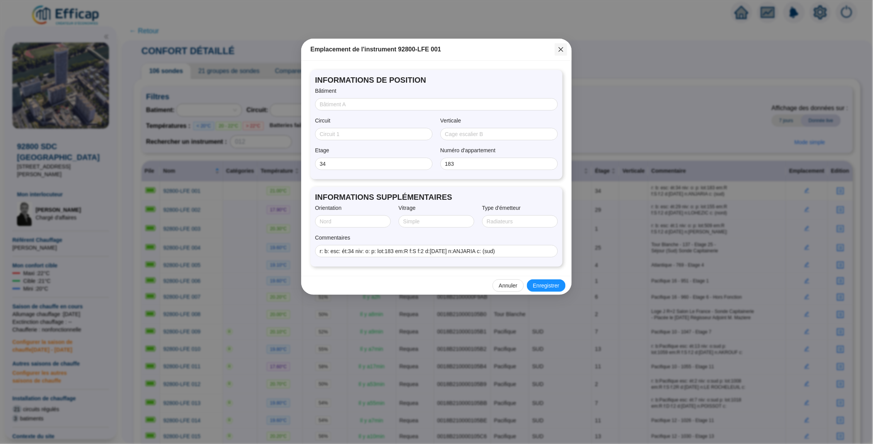
click at [561, 52] on icon "close" at bounding box center [561, 49] width 6 height 6
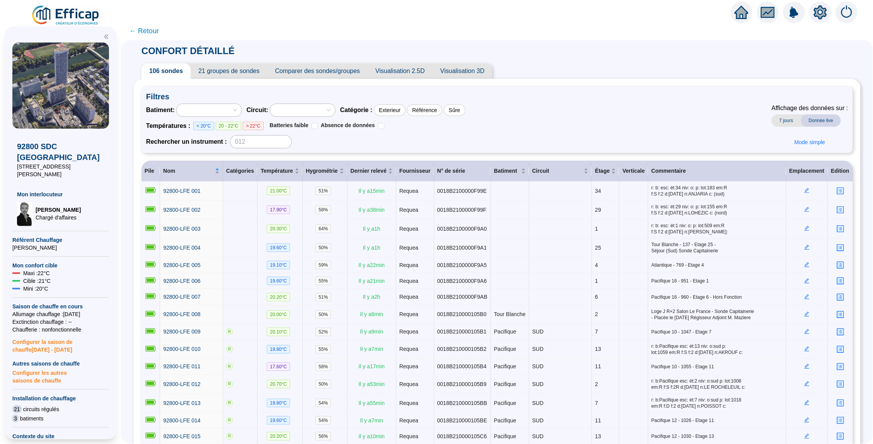
click at [823, 15] on icon "setting" at bounding box center [820, 12] width 13 height 12
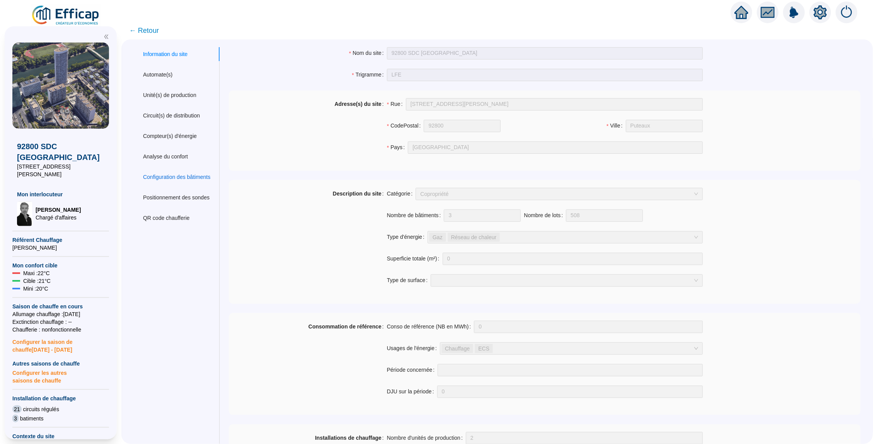
click at [179, 177] on div "Configuration des bâtiments" at bounding box center [176, 177] width 67 height 8
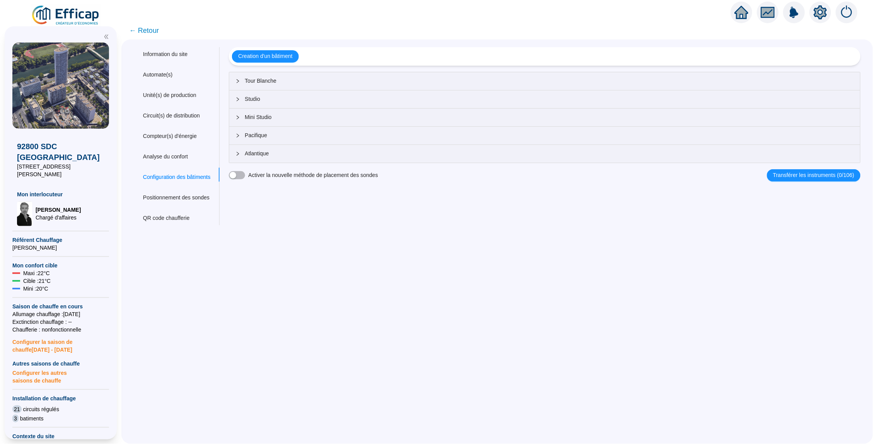
click at [240, 83] on icon "collapsed" at bounding box center [237, 81] width 5 height 5
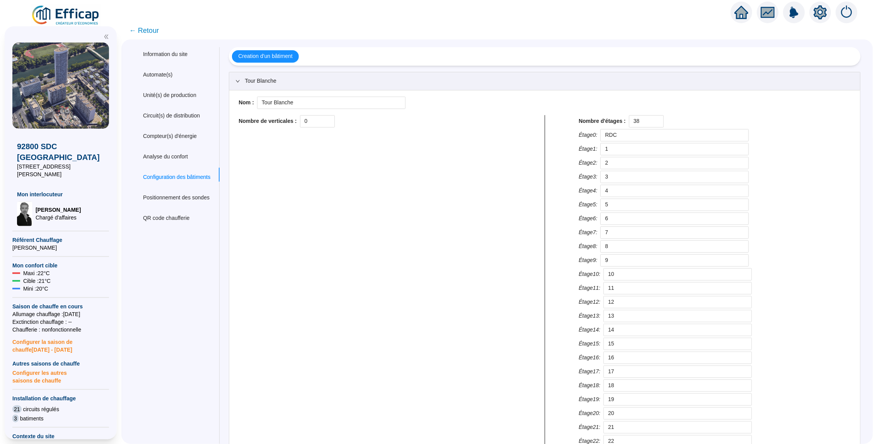
click at [240, 83] on icon "expanded" at bounding box center [237, 81] width 5 height 5
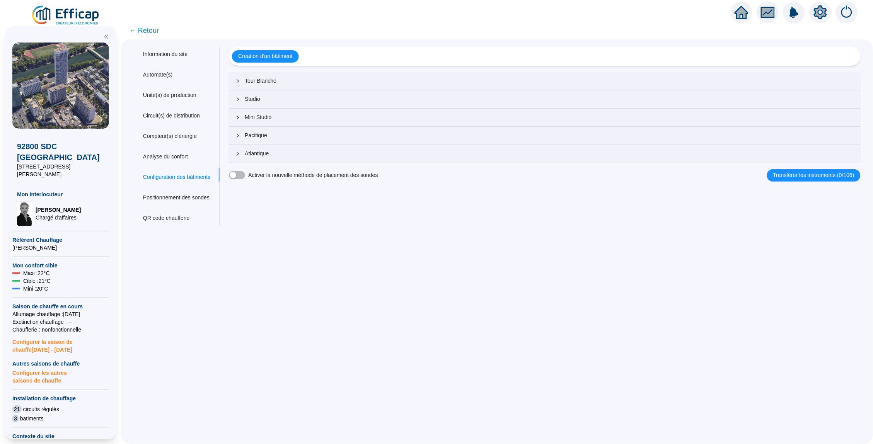
click at [145, 29] on span "← Retour" at bounding box center [144, 30] width 30 height 11
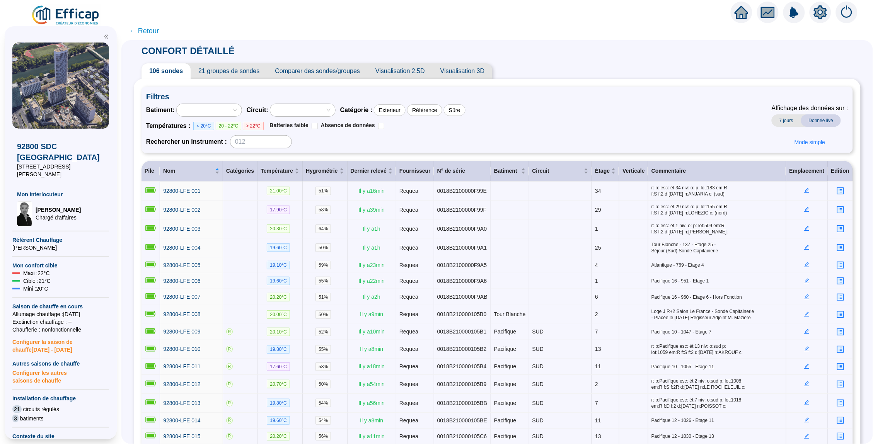
click at [826, 12] on icon "setting" at bounding box center [820, 12] width 13 height 14
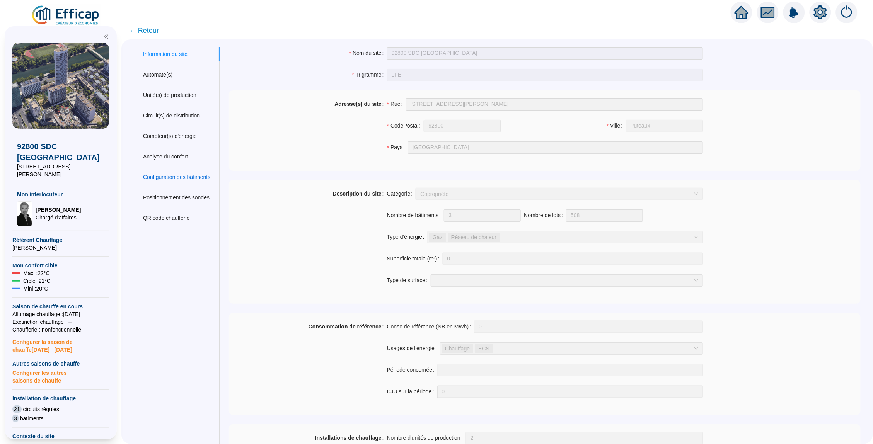
click at [178, 174] on div "Configuration des bâtiments" at bounding box center [176, 177] width 67 height 8
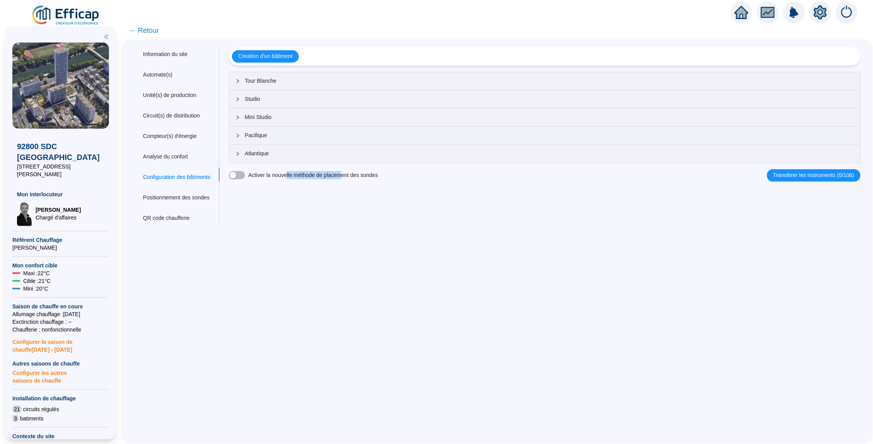
drag, startPoint x: 301, startPoint y: 174, endPoint x: 351, endPoint y: 174, distance: 50.2
click at [351, 174] on label "Activer la nouvelle méthode de placement des sondes" at bounding box center [312, 175] width 129 height 8
click at [245, 174] on button "Activer la nouvelle méthode de placement des sondes" at bounding box center [237, 175] width 16 height 8
click at [244, 177] on div "button" at bounding box center [241, 175] width 7 height 7
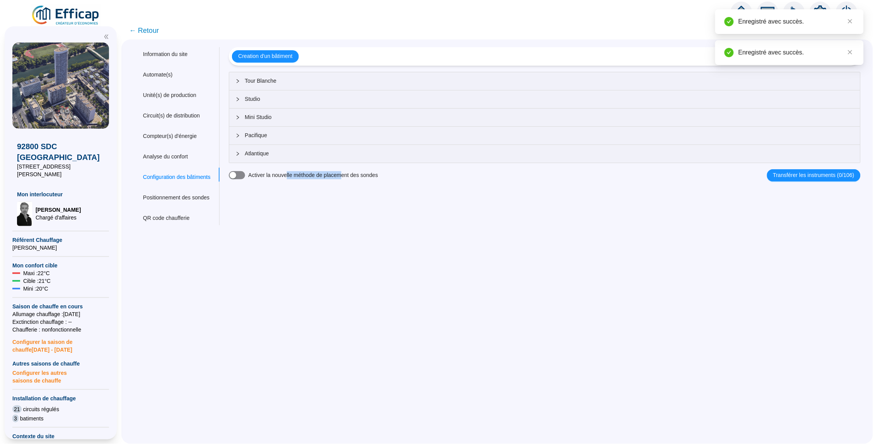
click at [244, 175] on span "button" at bounding box center [237, 175] width 16 height 8
click at [360, 215] on div "Nom du site 92800 SDC Le France Trigramme LFE Adresse(s) du site Rue [STREET_AD…" at bounding box center [539, 136] width 641 height 178
click at [146, 30] on span "← Retour" at bounding box center [144, 30] width 30 height 11
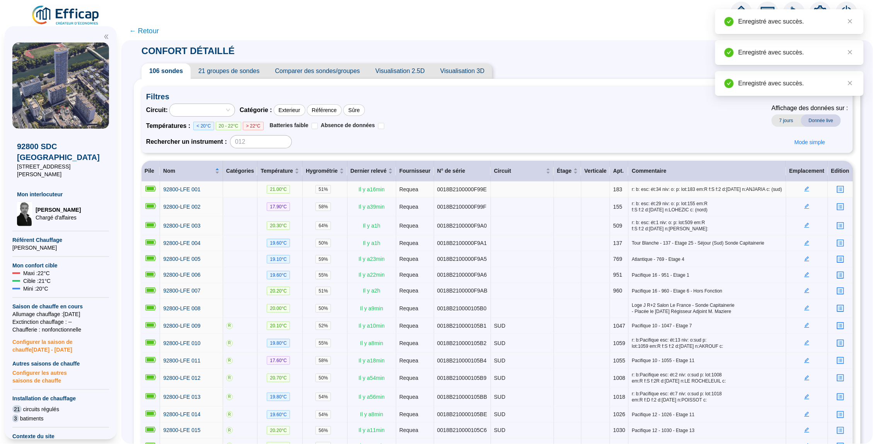
click at [807, 190] on icon "edit" at bounding box center [807, 188] width 3 height 3
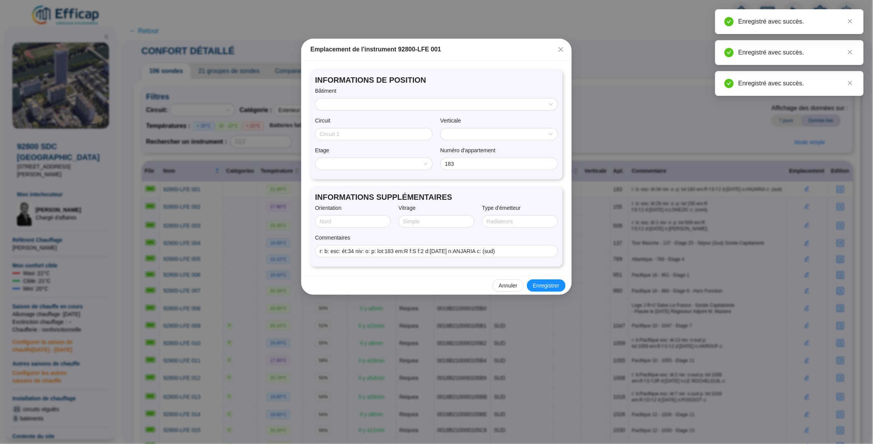
click at [399, 104] on input "search" at bounding box center [433, 105] width 226 height 12
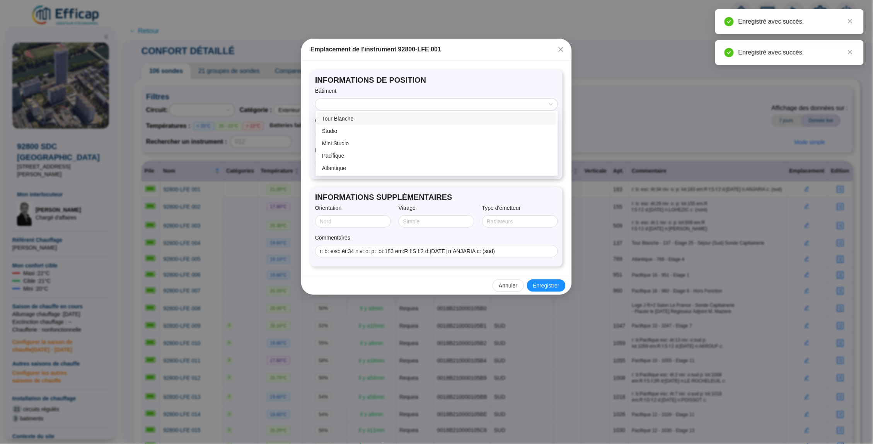
click at [453, 66] on div "INFORMATIONS DE POSITION Bâtiment Circuit Verticale Etage Numéro d'appartement …" at bounding box center [436, 168] width 271 height 215
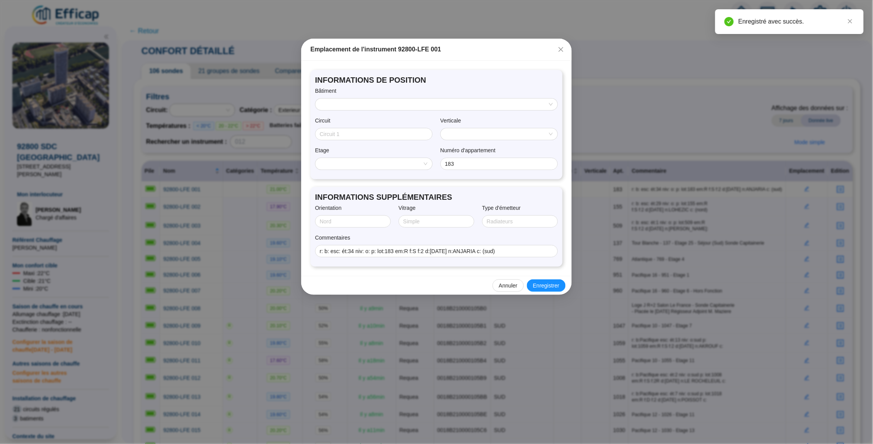
click at [505, 133] on input "search" at bounding box center [495, 134] width 100 height 12
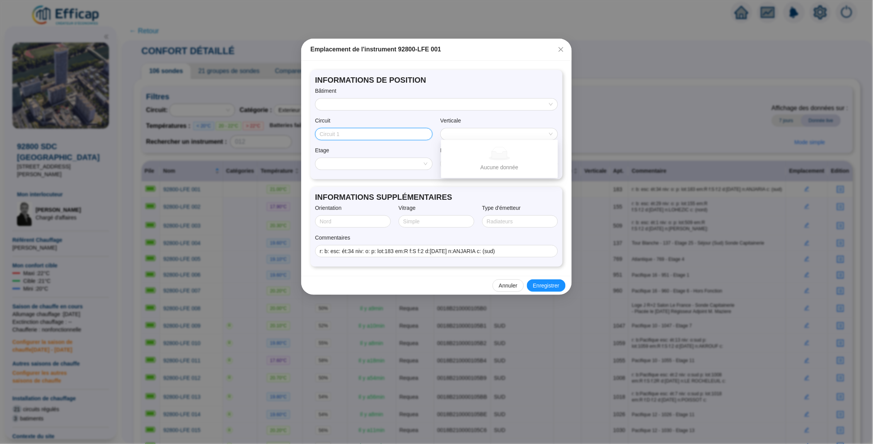
click at [410, 137] on input "Circuit" at bounding box center [373, 134] width 107 height 8
click at [468, 128] on div at bounding box center [499, 134] width 118 height 12
click at [482, 130] on input "search" at bounding box center [495, 134] width 100 height 12
click at [390, 164] on input "search" at bounding box center [370, 164] width 100 height 12
click at [407, 164] on input "search" at bounding box center [370, 164] width 100 height 12
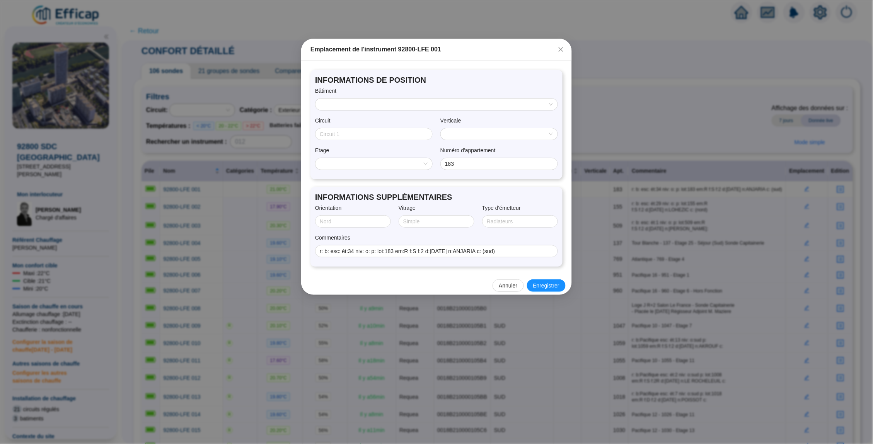
click at [462, 123] on div "Verticale" at bounding box center [499, 122] width 118 height 11
click at [461, 125] on div "Verticale" at bounding box center [499, 122] width 118 height 11
click at [458, 128] on input "search" at bounding box center [495, 134] width 100 height 12
click at [421, 164] on span at bounding box center [373, 164] width 107 height 12
click at [465, 128] on input "search" at bounding box center [495, 134] width 100 height 12
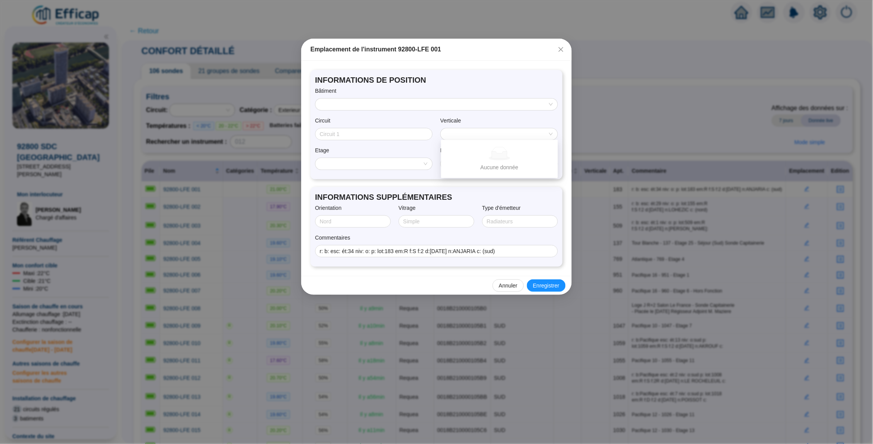
click at [381, 165] on input "search" at bounding box center [370, 164] width 100 height 12
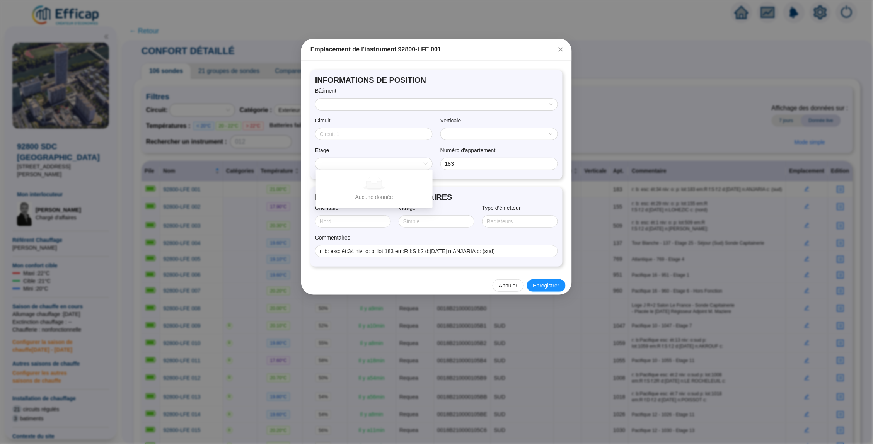
click at [463, 133] on input "search" at bounding box center [495, 134] width 100 height 12
click at [390, 164] on input "search" at bounding box center [370, 164] width 100 height 12
click at [562, 50] on icon "close" at bounding box center [561, 49] width 5 height 5
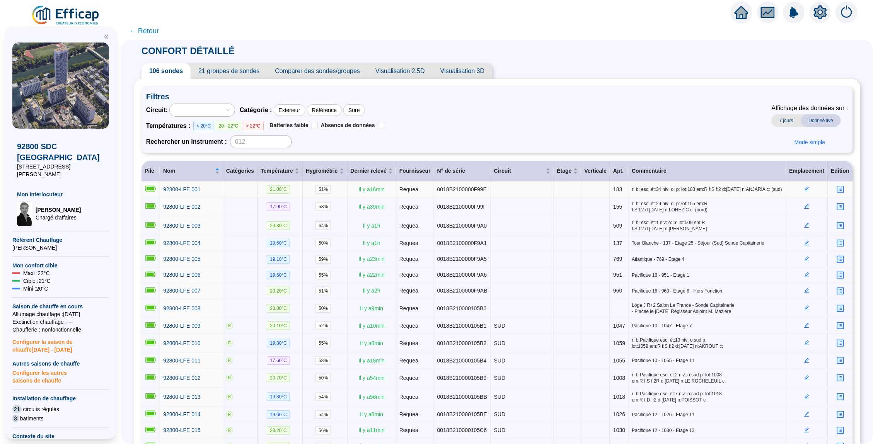
click at [821, 17] on icon "setting" at bounding box center [820, 12] width 13 height 12
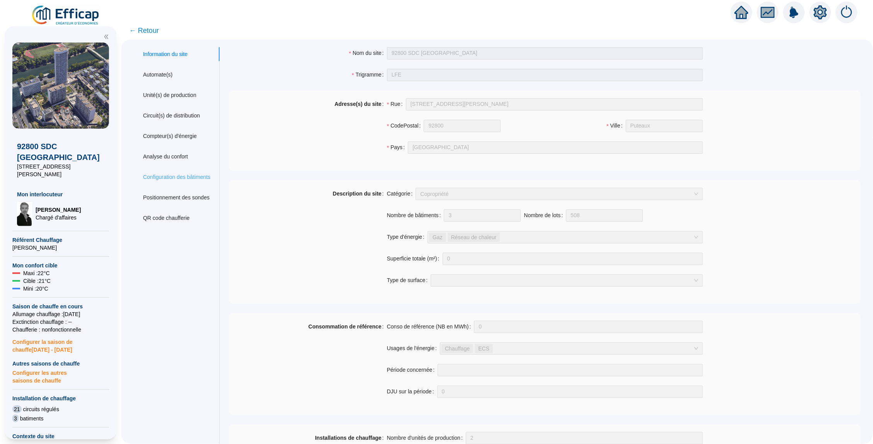
click at [167, 179] on div "Configuration des bâtiments" at bounding box center [177, 177] width 86 height 14
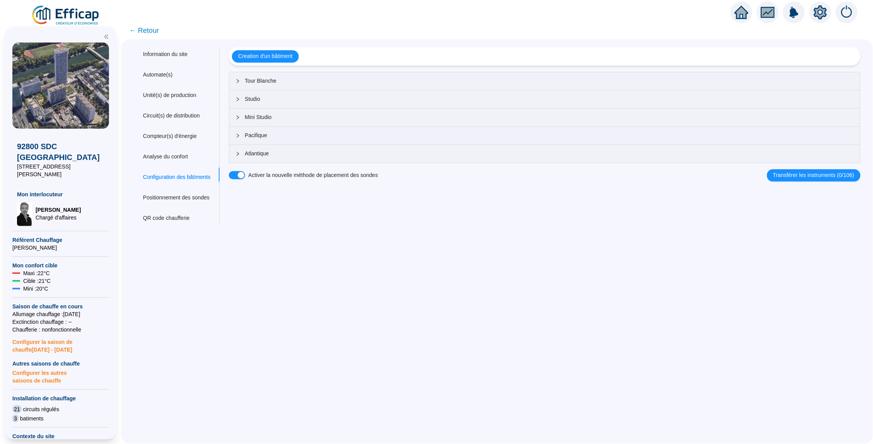
click at [294, 78] on span "Tour Blanche" at bounding box center [549, 81] width 609 height 8
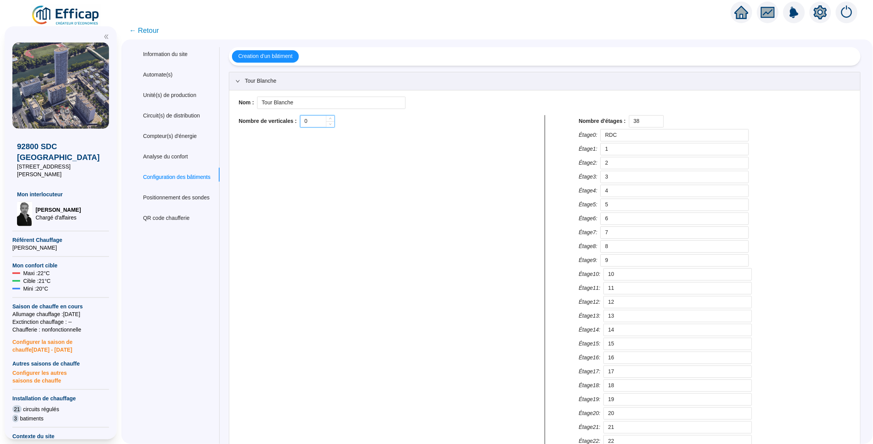
click at [326, 122] on input "0" at bounding box center [317, 122] width 34 height 12
type input "3"
click at [327, 136] on input "Verticale 1" at bounding box center [341, 135] width 148 height 12
click at [145, 29] on span "← Retour" at bounding box center [144, 30] width 30 height 11
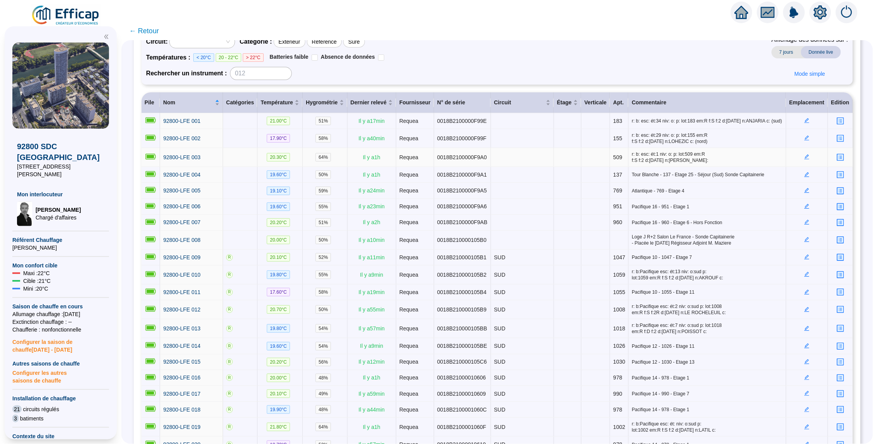
scroll to position [72, 0]
